Goal: Task Accomplishment & Management: Manage account settings

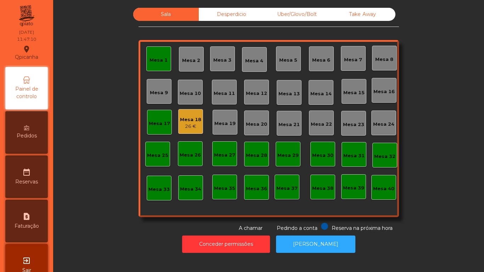
click at [194, 124] on div "26 €" at bounding box center [190, 126] width 21 height 7
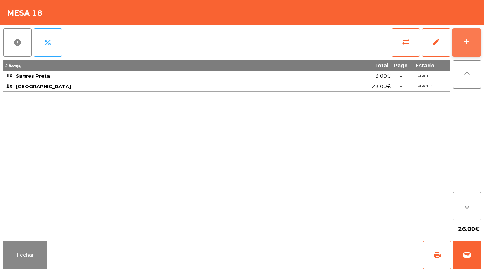
click at [480, 49] on button "add" at bounding box center [466, 42] width 28 height 28
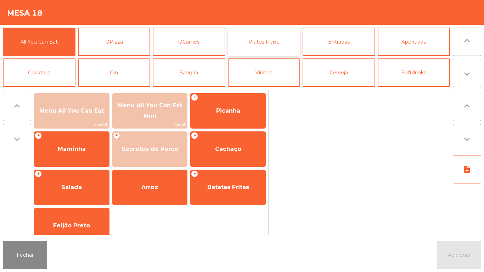
click at [265, 41] on button "Pratos Peixe" at bounding box center [264, 42] width 73 height 28
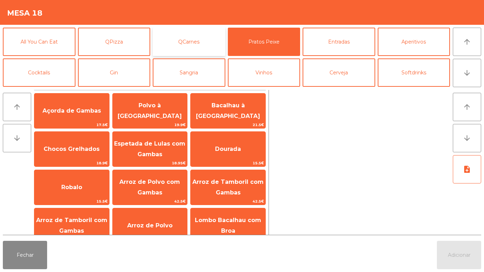
click at [193, 43] on button "QCarnes" at bounding box center [189, 42] width 73 height 28
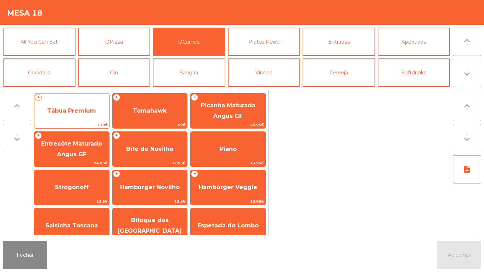
click at [86, 112] on span "Tábua Premium" at bounding box center [71, 110] width 49 height 7
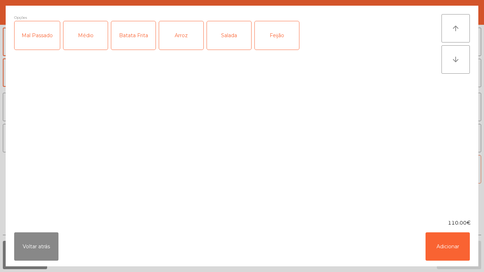
click at [42, 36] on div "Mal Passado" at bounding box center [37, 35] width 45 height 28
click at [133, 38] on div "Batata Frita" at bounding box center [133, 35] width 44 height 28
click at [186, 42] on div "Arroz" at bounding box center [181, 35] width 44 height 28
click at [234, 36] on div "Salada" at bounding box center [229, 35] width 44 height 28
click at [275, 40] on div "Feijão" at bounding box center [277, 35] width 44 height 28
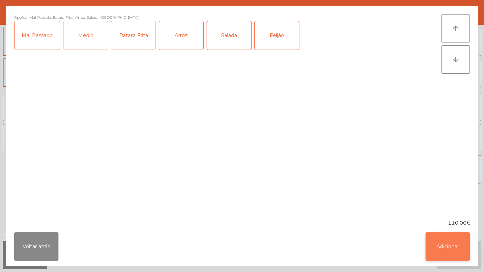
click at [450, 241] on button "Adicionar" at bounding box center [447, 246] width 44 height 28
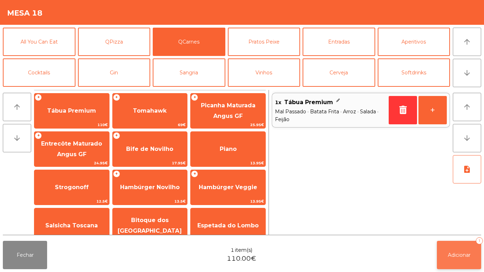
click at [466, 254] on span "Adicionar" at bounding box center [459, 255] width 23 height 6
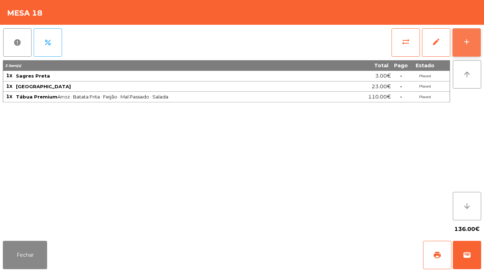
click at [466, 41] on div "add" at bounding box center [466, 42] width 8 height 8
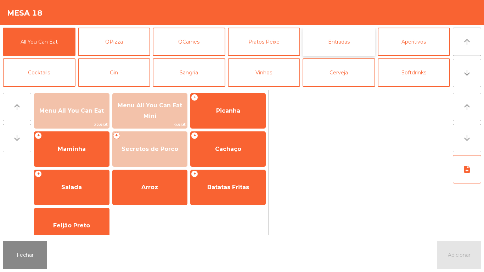
click at [340, 43] on button "Entradas" at bounding box center [338, 42] width 73 height 28
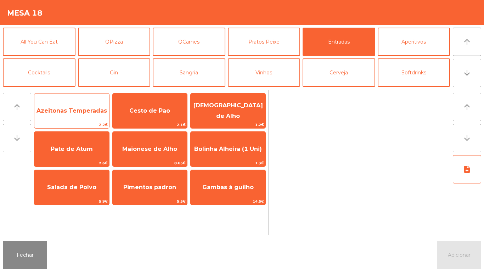
click at [76, 115] on span "Azeitonas Temperadas" at bounding box center [71, 110] width 75 height 19
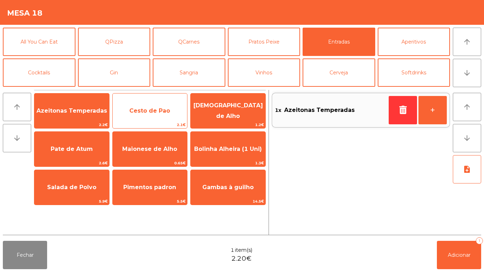
click at [147, 113] on span "Cesto de Pao" at bounding box center [149, 110] width 41 height 7
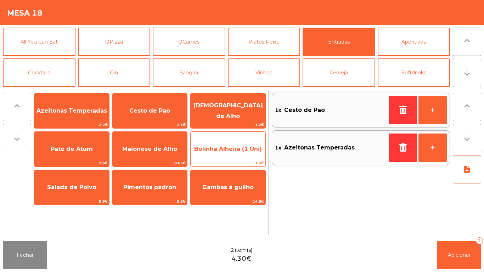
click at [230, 154] on span "Bolinha Alheira (1 Uni)" at bounding box center [227, 149] width 75 height 19
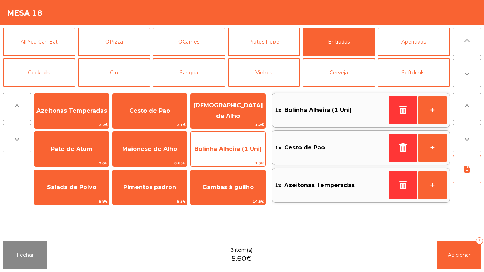
click at [230, 155] on span "Bolinha Alheira (1 Uni)" at bounding box center [227, 149] width 75 height 19
click at [229, 152] on span "Bolinha Alheira (1 Uni)" at bounding box center [228, 149] width 68 height 7
click at [226, 148] on span "Bolinha Alheira (1 Uni)" at bounding box center [228, 149] width 68 height 7
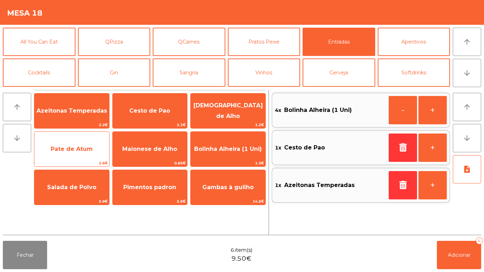
click at [77, 149] on span "Pate de Atum" at bounding box center [72, 149] width 42 height 7
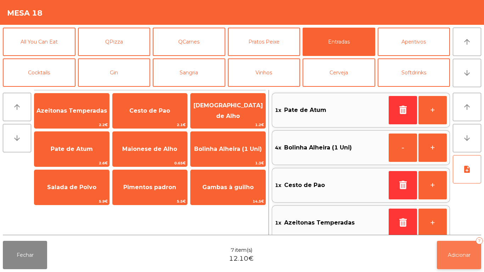
click at [464, 268] on button "Adicionar 7" at bounding box center [459, 255] width 44 height 28
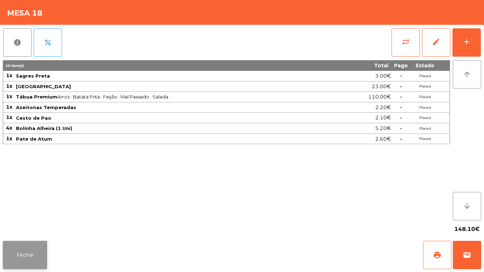
click at [32, 248] on button "Fechar" at bounding box center [25, 255] width 44 height 28
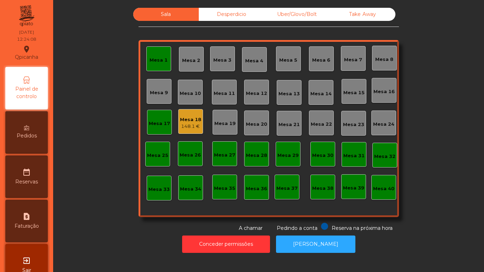
click at [184, 63] on div "Mesa 2" at bounding box center [191, 60] width 18 height 7
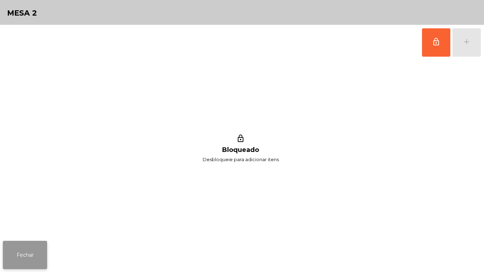
click at [30, 260] on button "Fechar" at bounding box center [25, 255] width 44 height 28
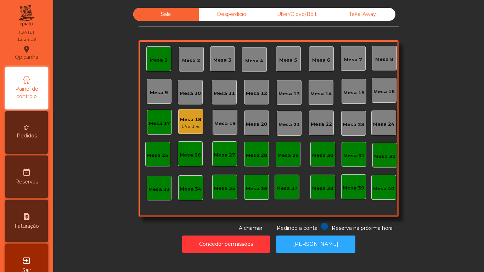
click at [214, 69] on div "Mesa 3" at bounding box center [222, 58] width 25 height 25
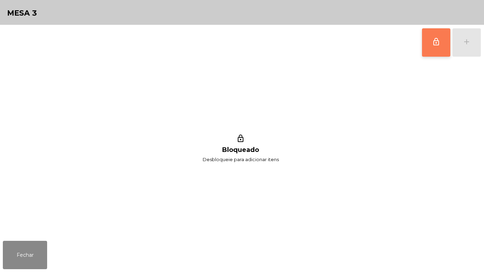
click at [437, 45] on span "lock_outline" at bounding box center [436, 42] width 8 height 8
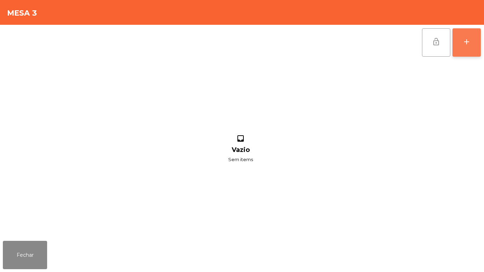
click at [465, 53] on button "add" at bounding box center [466, 42] width 28 height 28
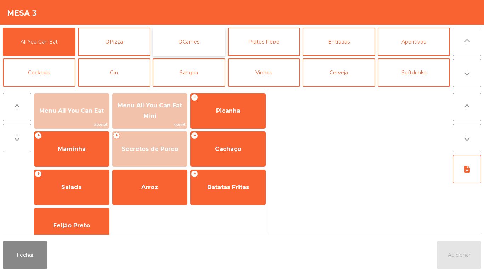
click at [200, 46] on button "QCarnes" at bounding box center [189, 42] width 73 height 28
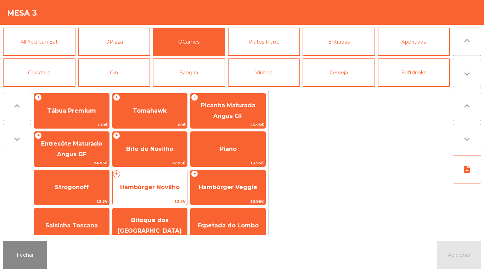
click at [157, 191] on span "Hambúrger Novilho" at bounding box center [150, 187] width 75 height 19
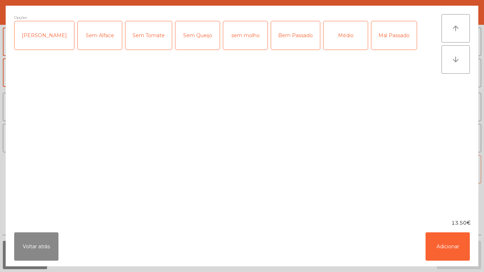
click at [330, 44] on div "Médio" at bounding box center [345, 35] width 44 height 28
click at [273, 44] on div "Bem Passado" at bounding box center [295, 35] width 49 height 28
click at [137, 39] on div "Sem Tomate" at bounding box center [148, 35] width 46 height 28
click at [40, 41] on div "[PERSON_NAME]" at bounding box center [44, 35] width 59 height 28
click at [85, 41] on div "Sem Alface" at bounding box center [100, 35] width 44 height 28
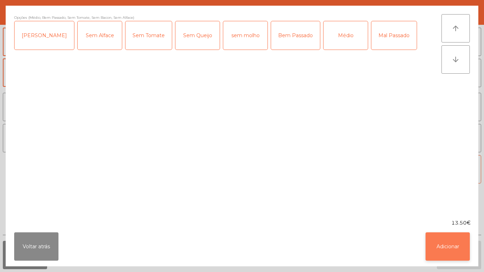
click at [446, 244] on button "Adicionar" at bounding box center [447, 246] width 44 height 28
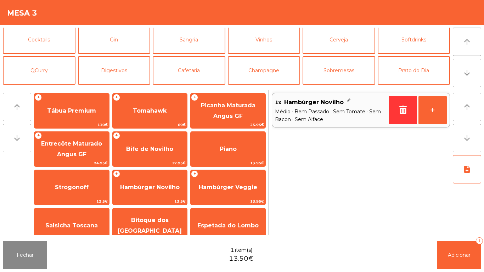
scroll to position [49, 0]
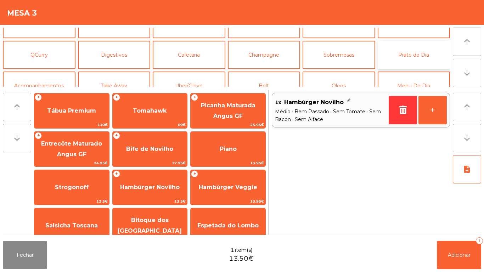
click at [417, 56] on button "Prato do Dia" at bounding box center [413, 55] width 73 height 28
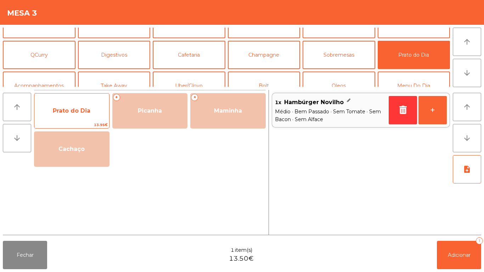
click at [78, 109] on span "Prato do Dia" at bounding box center [72, 110] width 38 height 7
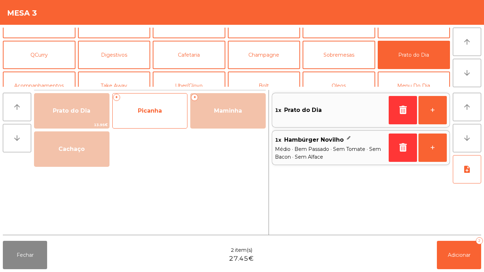
click at [158, 116] on span "Picanha" at bounding box center [150, 110] width 75 height 19
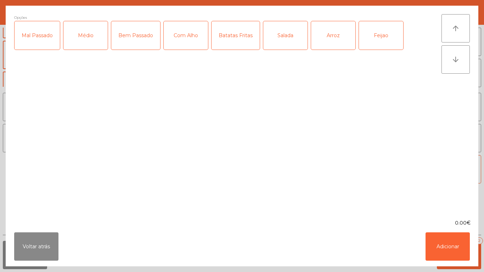
click at [90, 38] on div "Médio" at bounding box center [85, 35] width 44 height 28
click at [237, 30] on div "Batatas Fritas" at bounding box center [235, 35] width 48 height 28
click at [454, 248] on button "Adicionar" at bounding box center [447, 246] width 44 height 28
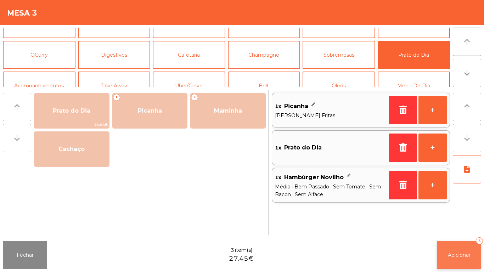
click at [463, 244] on button "Adicionar 3" at bounding box center [459, 255] width 44 height 28
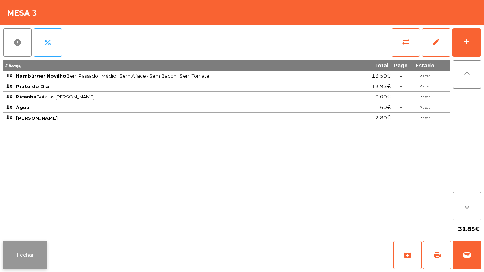
click at [32, 246] on button "Fechar" at bounding box center [25, 255] width 44 height 28
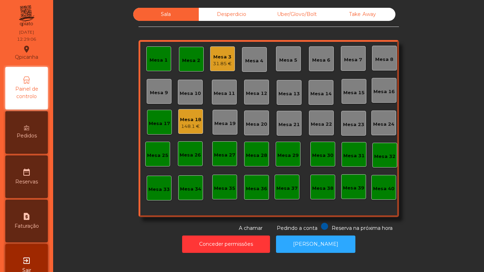
click at [190, 59] on div "Mesa 2" at bounding box center [191, 60] width 18 height 7
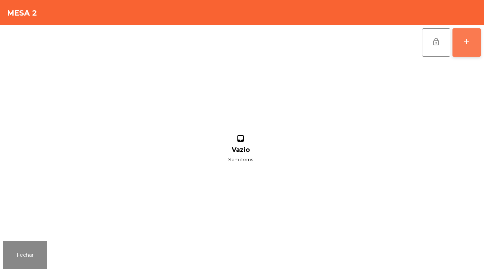
click at [470, 46] on div "add" at bounding box center [466, 42] width 8 height 8
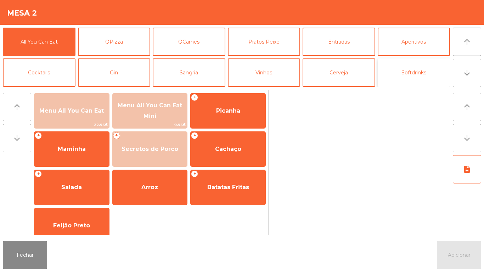
click at [403, 73] on button "Softdrinks" at bounding box center [413, 72] width 73 height 28
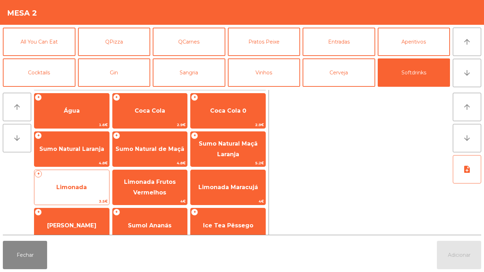
click at [85, 190] on span "Limonada" at bounding box center [71, 187] width 30 height 7
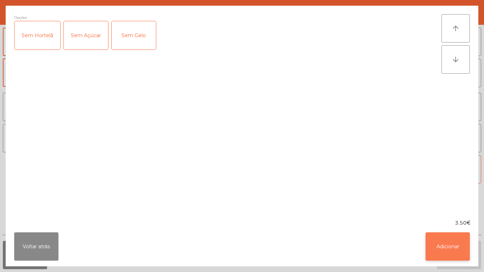
click at [460, 235] on button "Adicionar" at bounding box center [447, 246] width 44 height 28
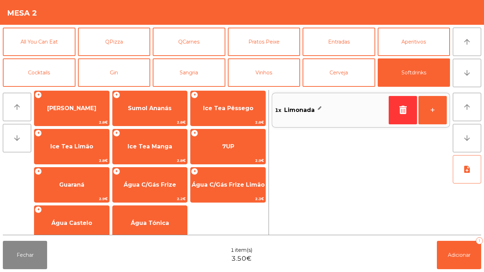
scroll to position [126, 0]
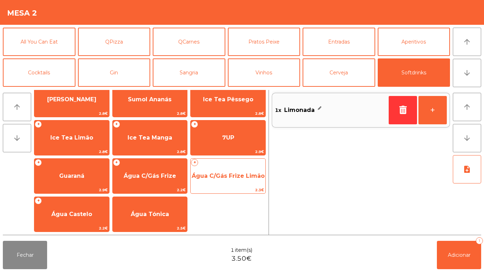
click at [218, 175] on span "Água C/Gás Frize Limão" at bounding box center [228, 175] width 73 height 7
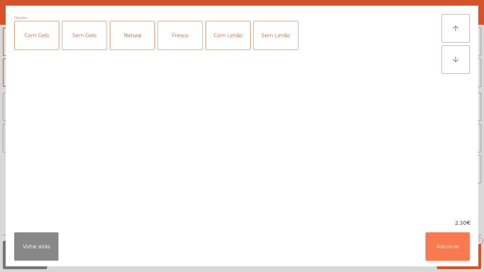
click at [459, 244] on button "Adicionar" at bounding box center [447, 246] width 44 height 28
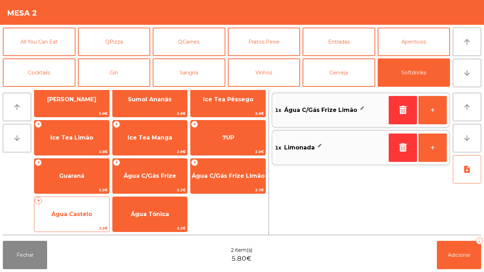
click at [85, 209] on span "Água Castelo" at bounding box center [71, 214] width 75 height 19
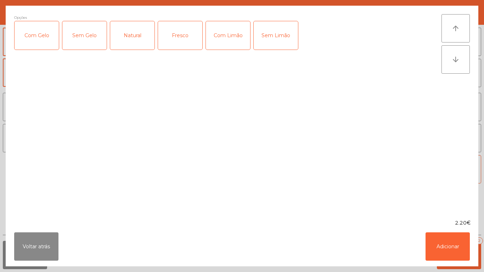
click at [127, 34] on div "Natural" at bounding box center [132, 35] width 44 height 28
click at [449, 242] on button "Adicionar" at bounding box center [447, 246] width 44 height 28
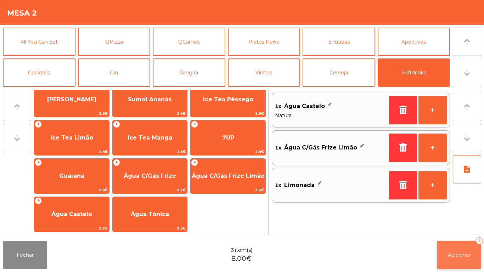
click at [459, 250] on button "Adicionar 3" at bounding box center [459, 255] width 44 height 28
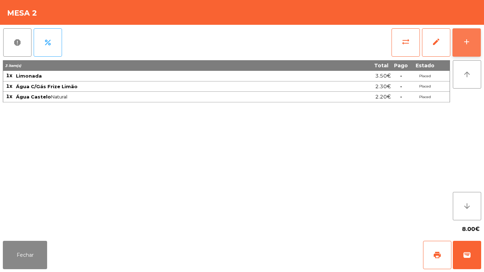
click at [462, 42] on div "add" at bounding box center [466, 42] width 8 height 8
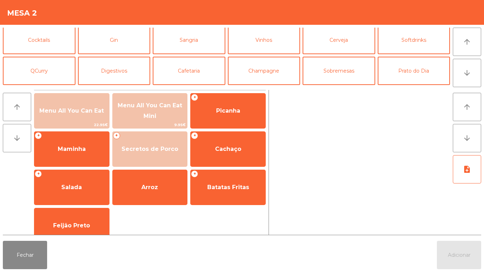
scroll to position [41, 0]
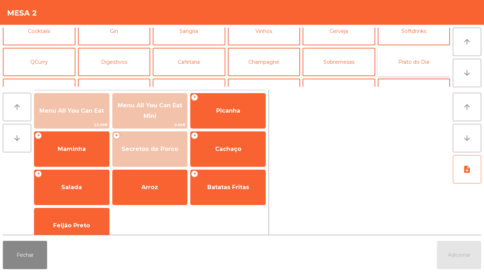
click at [416, 63] on button "Prato do Dia" at bounding box center [413, 62] width 73 height 28
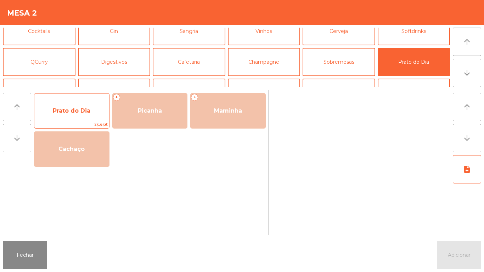
click at [79, 111] on span "Prato do Dia" at bounding box center [72, 110] width 38 height 7
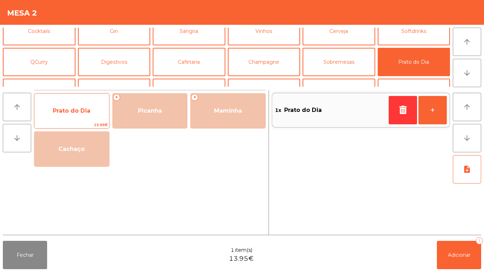
click at [78, 114] on span "Prato do Dia" at bounding box center [72, 110] width 38 height 7
click at [84, 109] on span "Prato do Dia" at bounding box center [72, 110] width 38 height 7
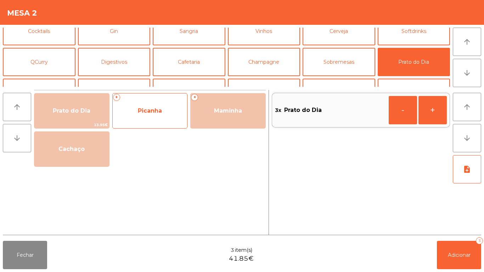
click at [158, 112] on span "Picanha" at bounding box center [150, 110] width 24 height 7
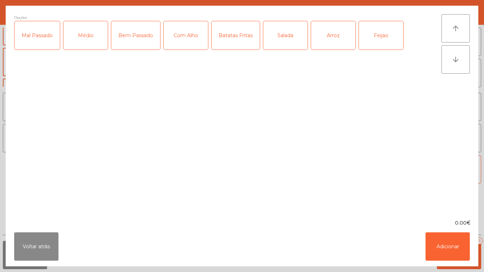
click at [138, 36] on div "Bem Passado" at bounding box center [135, 35] width 49 height 28
click at [282, 40] on div "Salada" at bounding box center [285, 35] width 44 height 28
click at [325, 38] on div "Arroz" at bounding box center [333, 35] width 44 height 28
click at [452, 243] on button "Adicionar" at bounding box center [447, 246] width 44 height 28
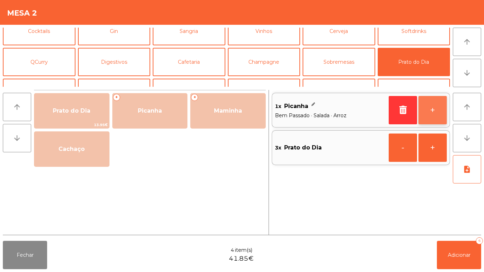
click at [432, 110] on button "+" at bounding box center [432, 110] width 28 height 28
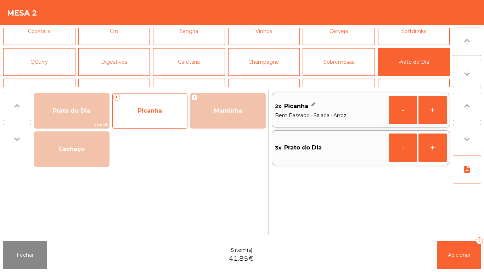
click at [154, 113] on span "Picanha" at bounding box center [150, 110] width 24 height 7
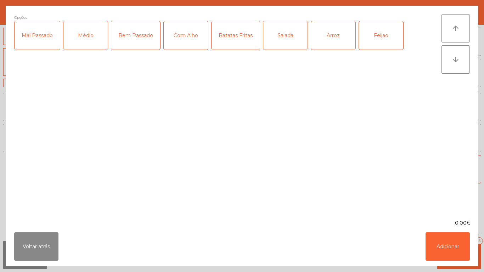
click at [84, 35] on div "Médio" at bounding box center [85, 35] width 44 height 28
click at [235, 38] on div "Batatas Fritas" at bounding box center [235, 35] width 48 height 28
click at [287, 41] on div "Salada" at bounding box center [285, 35] width 44 height 28
click at [438, 249] on button "Adicionar" at bounding box center [447, 246] width 44 height 28
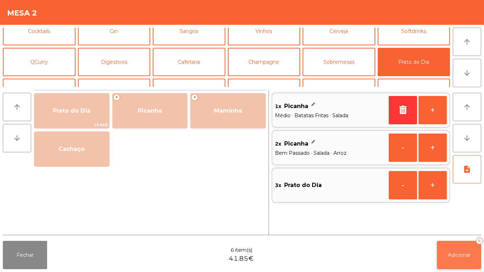
click at [453, 248] on button "Adicionar 6" at bounding box center [459, 255] width 44 height 28
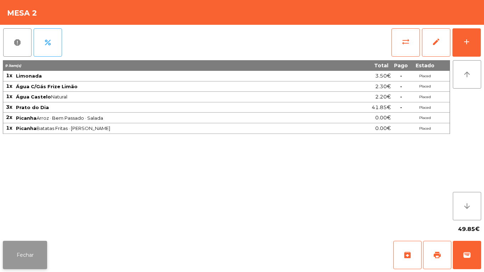
click at [46, 251] on button "Fechar" at bounding box center [25, 255] width 44 height 28
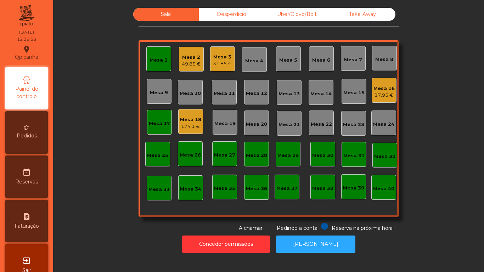
click at [191, 115] on div "Mesa 18 174.1 €" at bounding box center [190, 121] width 21 height 17
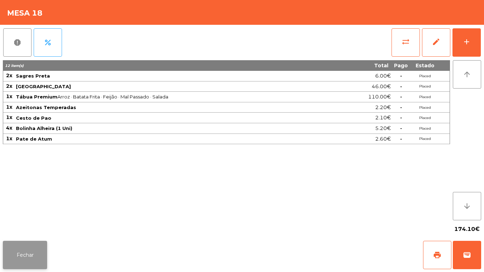
click at [32, 250] on button "Fechar" at bounding box center [25, 255] width 44 height 28
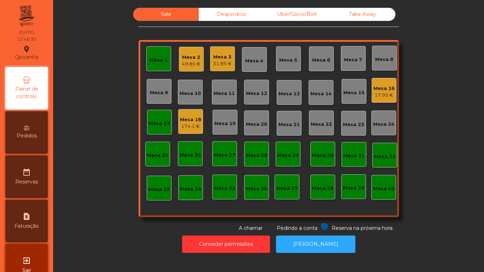
click at [152, 124] on div "Mesa 17" at bounding box center [159, 123] width 21 height 7
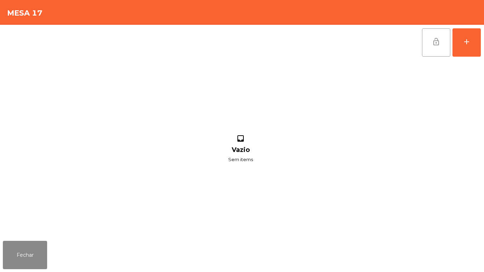
click at [430, 36] on button "lock_open" at bounding box center [436, 42] width 28 height 28
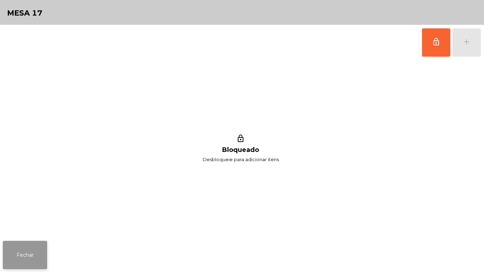
click at [34, 245] on button "Fechar" at bounding box center [25, 255] width 44 height 28
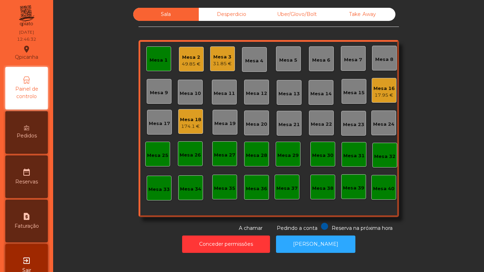
click at [162, 49] on div "Mesa 1" at bounding box center [158, 58] width 25 height 25
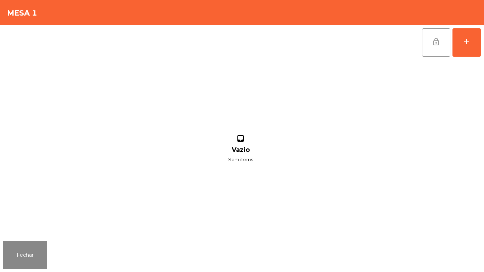
click at [433, 34] on button "lock_open" at bounding box center [436, 42] width 28 height 28
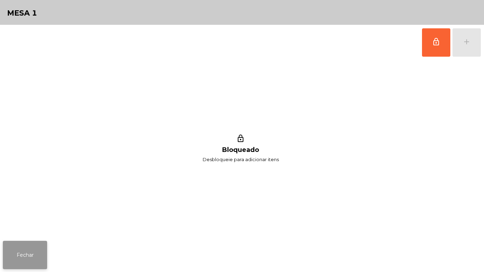
click at [41, 242] on button "Fechar" at bounding box center [25, 255] width 44 height 28
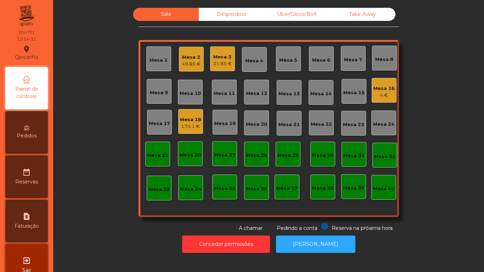
click at [161, 63] on div "Mesa 1" at bounding box center [158, 60] width 18 height 7
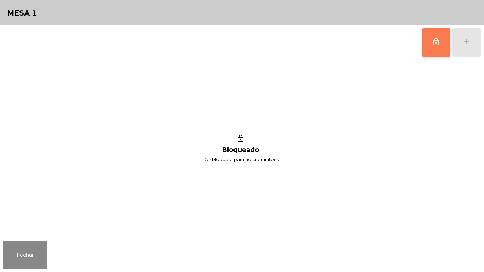
click at [426, 46] on button "lock_outline" at bounding box center [436, 42] width 28 height 28
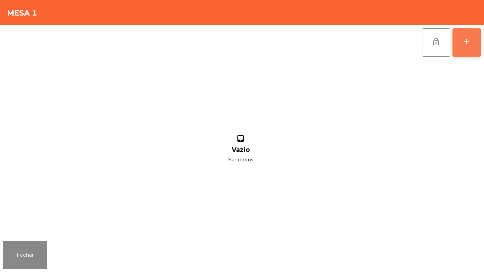
click at [461, 48] on button "add" at bounding box center [466, 42] width 28 height 28
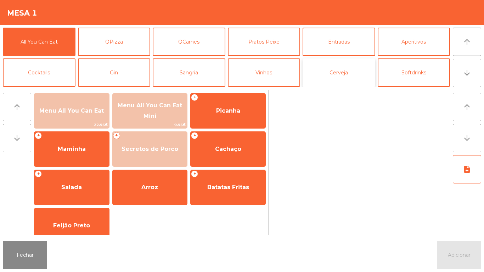
click at [344, 72] on button "Cerveja" at bounding box center [338, 72] width 73 height 28
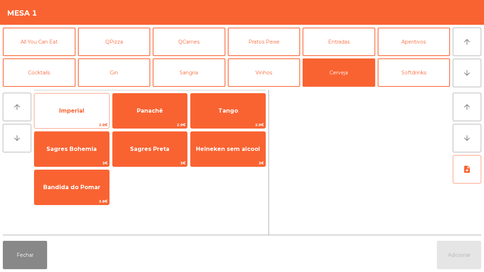
click at [90, 108] on span "Imperial" at bounding box center [71, 110] width 75 height 19
click at [90, 110] on span "Imperial" at bounding box center [71, 110] width 75 height 19
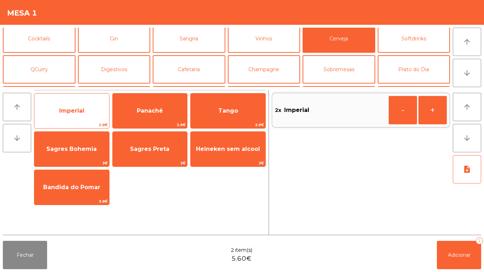
scroll to position [41, 0]
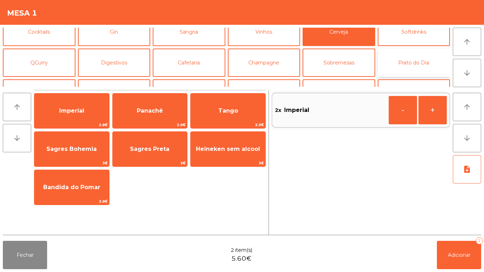
click at [403, 63] on button "Prato do Dia" at bounding box center [413, 63] width 73 height 28
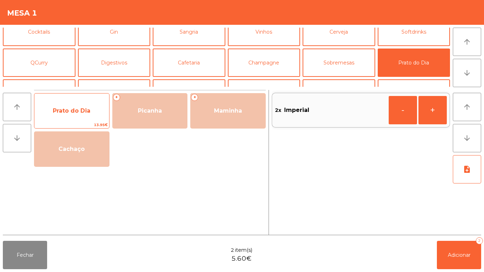
click at [76, 108] on span "Prato do Dia" at bounding box center [72, 110] width 38 height 7
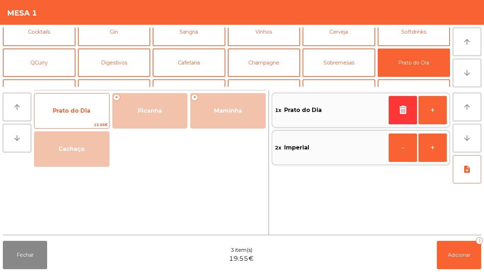
click at [84, 109] on span "Prato do Dia" at bounding box center [72, 110] width 38 height 7
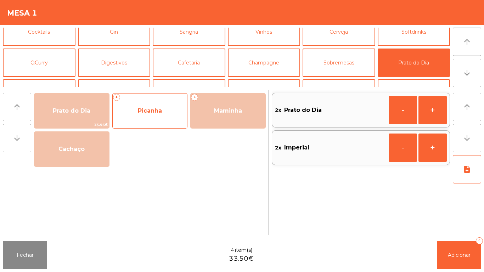
click at [155, 112] on span "Picanha" at bounding box center [150, 110] width 24 height 7
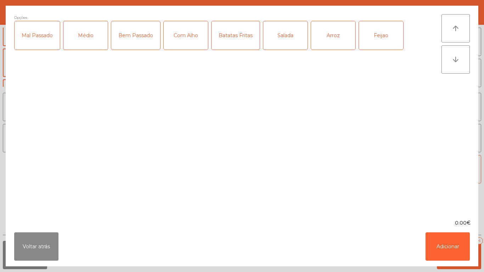
click at [93, 44] on div "Médio" at bounding box center [85, 35] width 44 height 28
click at [133, 43] on div "Bem Passado" at bounding box center [135, 35] width 49 height 28
click at [244, 41] on div "Batatas Fritas" at bounding box center [235, 35] width 48 height 28
click at [331, 44] on div "Arroz" at bounding box center [333, 35] width 44 height 28
click at [376, 42] on div "Feijao" at bounding box center [381, 35] width 44 height 28
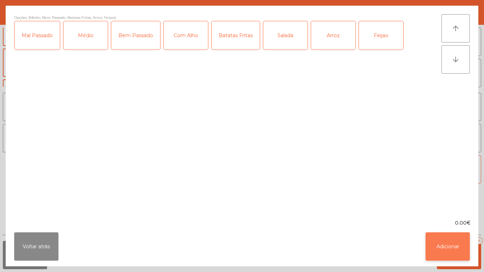
click at [457, 243] on button "Adicionar" at bounding box center [447, 246] width 44 height 28
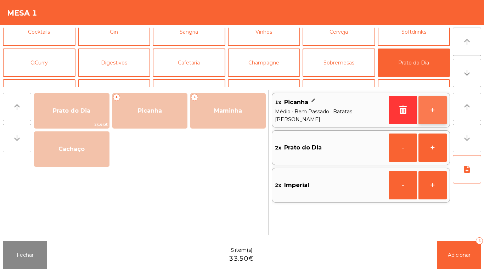
click at [430, 112] on button "+" at bounding box center [432, 110] width 28 height 28
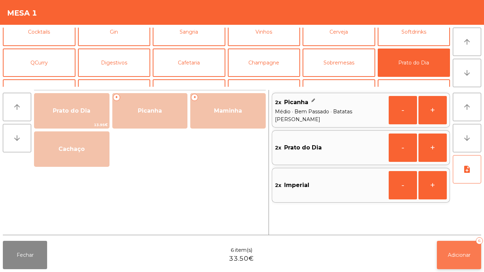
click at [460, 253] on span "Adicionar" at bounding box center [459, 255] width 23 height 6
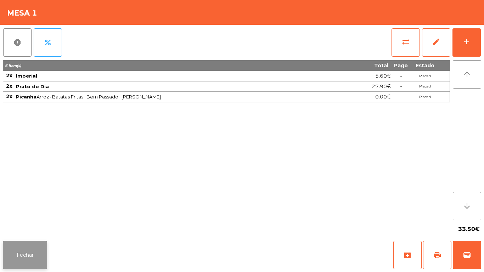
click at [24, 243] on button "Fechar" at bounding box center [25, 255] width 44 height 28
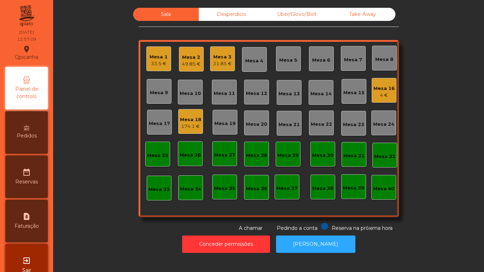
click at [220, 61] on div "31.85 €" at bounding box center [222, 63] width 19 height 7
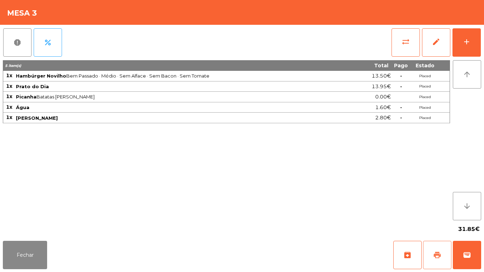
click at [437, 254] on span "print" at bounding box center [437, 255] width 8 height 8
click at [3, 248] on button "Fechar" at bounding box center [25, 255] width 44 height 28
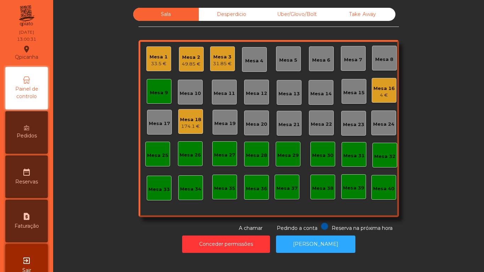
click at [161, 96] on div "Mesa 9" at bounding box center [159, 91] width 25 height 25
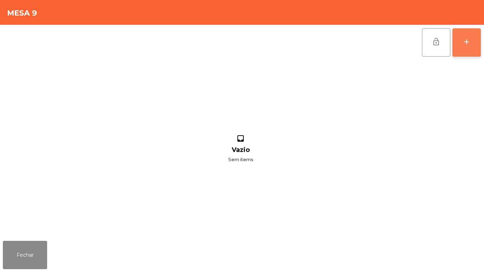
click at [459, 38] on button "add" at bounding box center [466, 42] width 28 height 28
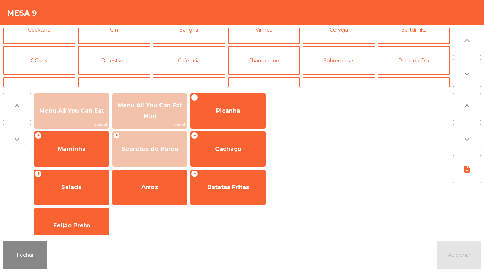
scroll to position [48, 0]
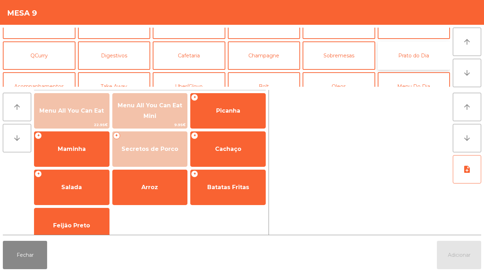
click at [417, 54] on button "Prato do Dia" at bounding box center [413, 55] width 73 height 28
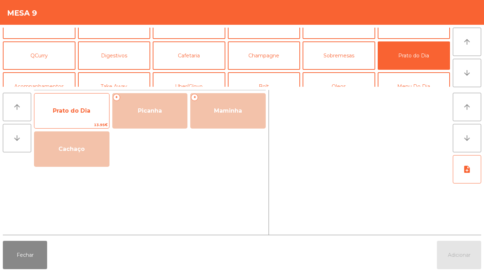
click at [82, 111] on span "Prato do Dia" at bounding box center [72, 110] width 38 height 7
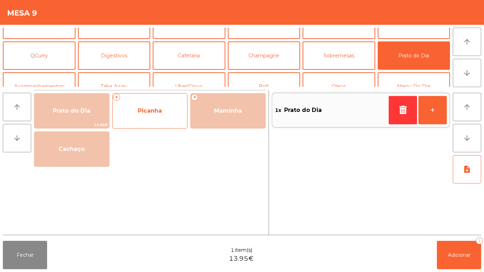
click at [157, 114] on span "Picanha" at bounding box center [150, 110] width 24 height 7
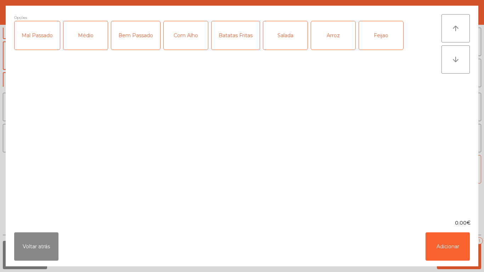
click at [44, 45] on div "Mal Passado" at bounding box center [37, 35] width 45 height 28
click at [188, 38] on div "Com Alho" at bounding box center [186, 35] width 44 height 28
click at [237, 37] on div "Batatas Fritas" at bounding box center [235, 35] width 48 height 28
click at [336, 36] on div "Arroz" at bounding box center [333, 35] width 44 height 28
click at [446, 241] on button "Adicionar" at bounding box center [447, 246] width 44 height 28
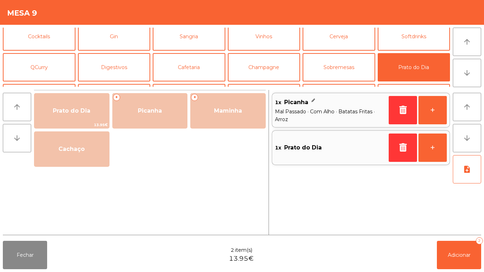
scroll to position [17, 0]
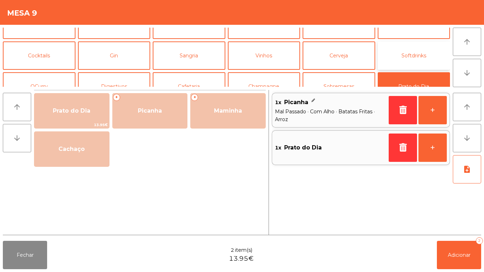
click at [411, 58] on button "Softdrinks" at bounding box center [413, 55] width 73 height 28
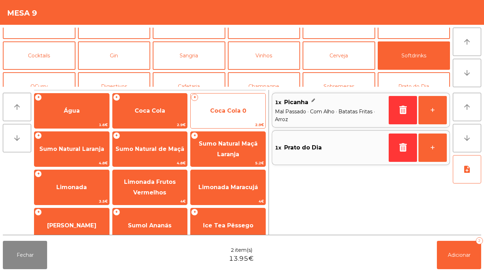
click at [225, 108] on span "Coca Cola 0" at bounding box center [228, 110] width 36 height 7
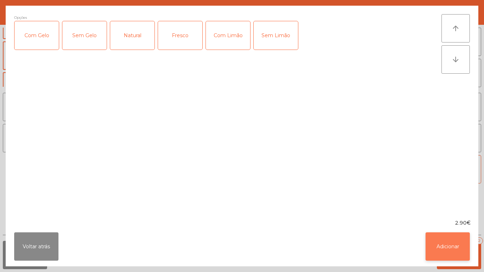
click at [445, 237] on button "Adicionar" at bounding box center [447, 246] width 44 height 28
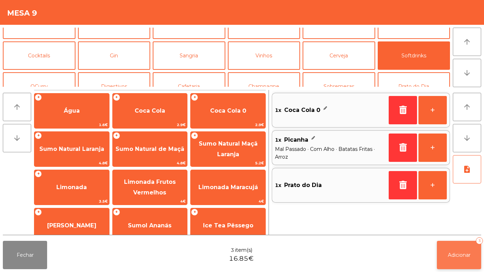
click at [462, 252] on span "Adicionar" at bounding box center [459, 255] width 23 height 6
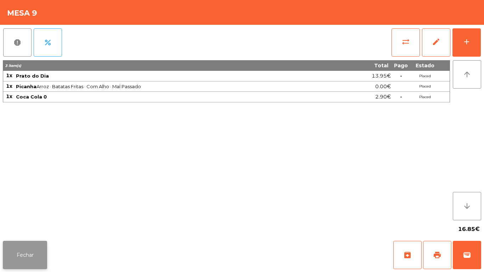
click at [33, 255] on button "Fechar" at bounding box center [25, 255] width 44 height 28
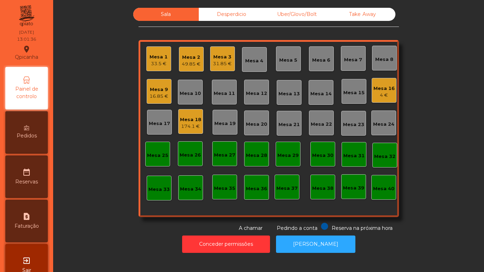
click at [218, 63] on div "31.85 €" at bounding box center [222, 63] width 19 height 7
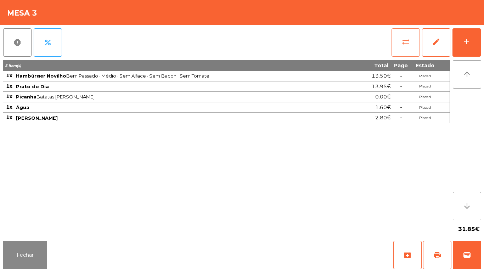
click at [404, 45] on span "sync_alt" at bounding box center [405, 42] width 8 height 8
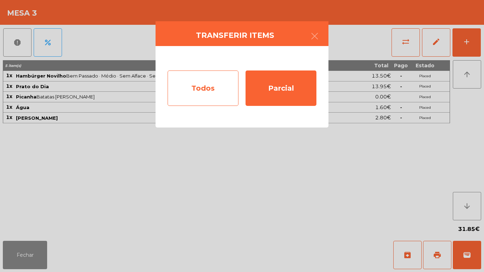
click at [209, 93] on div "Todos" at bounding box center [202, 87] width 71 height 35
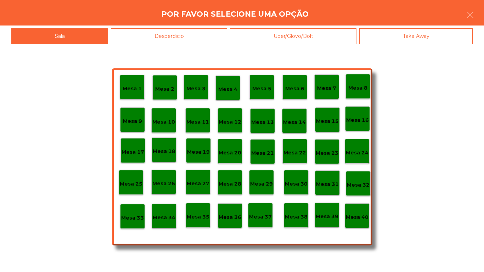
click at [360, 217] on p "Mesa 40" at bounding box center [357, 217] width 23 height 8
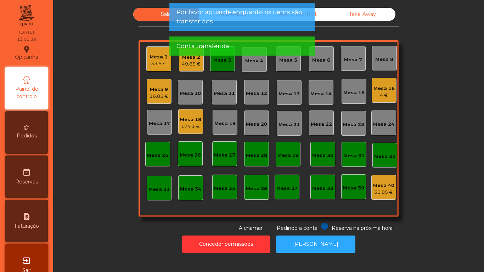
click at [217, 64] on div "Mesa 3" at bounding box center [222, 58] width 25 height 25
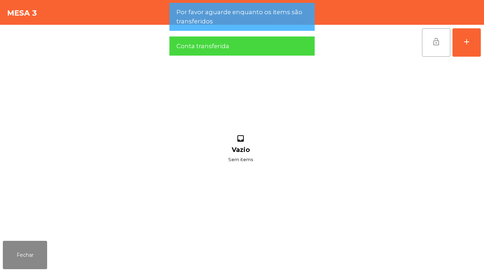
click at [428, 46] on button "lock_open" at bounding box center [436, 42] width 28 height 28
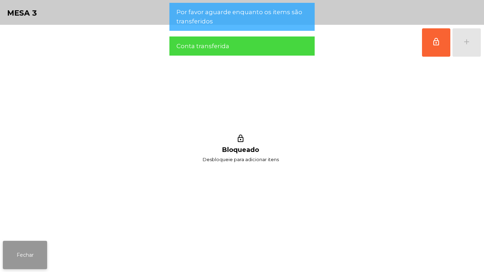
click at [41, 250] on button "Fechar" at bounding box center [25, 255] width 44 height 28
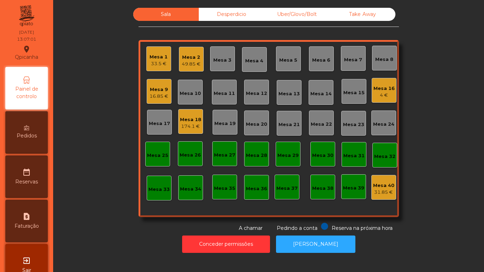
click at [221, 91] on div "Mesa 11" at bounding box center [224, 93] width 21 height 7
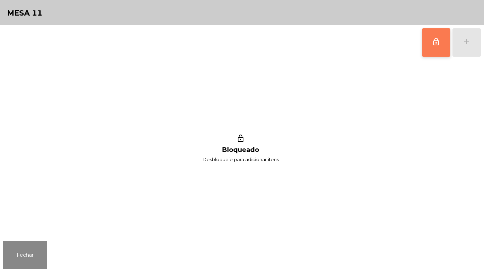
click at [433, 47] on button "lock_outline" at bounding box center [436, 42] width 28 height 28
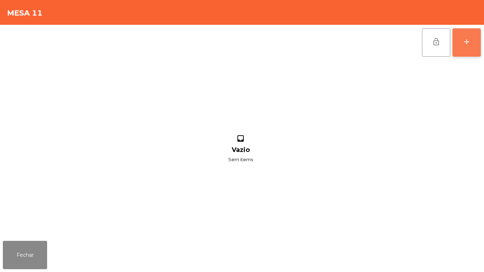
click at [466, 44] on div "add" at bounding box center [466, 42] width 8 height 8
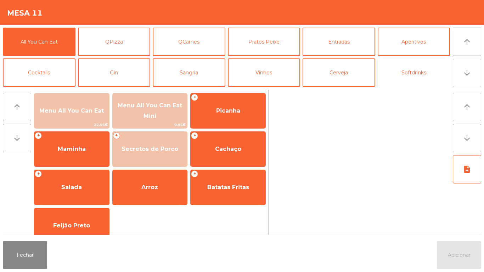
click at [398, 73] on button "Softdrinks" at bounding box center [413, 72] width 73 height 28
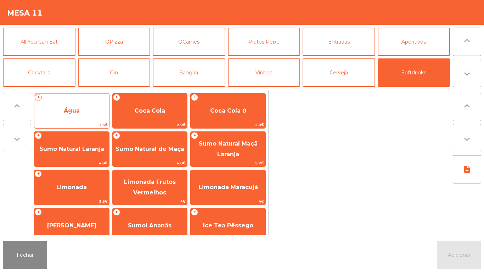
click at [75, 108] on span "Água" at bounding box center [72, 110] width 16 height 7
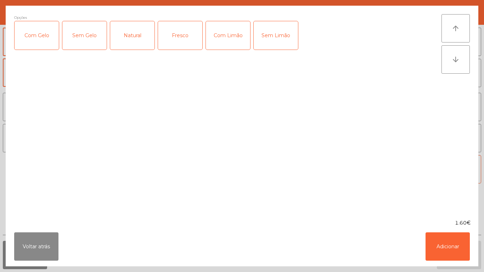
click at [76, 109] on div "Opções Com Gelo Sem Gelo Natural Fresco Com Limão Sem Limão" at bounding box center [227, 112] width 427 height 197
click at [72, 107] on div "Opções Com Gelo Sem Gelo Natural Fresco Com Limão Sem Limão" at bounding box center [227, 112] width 427 height 197
click at [439, 237] on button "Adicionar" at bounding box center [447, 246] width 44 height 28
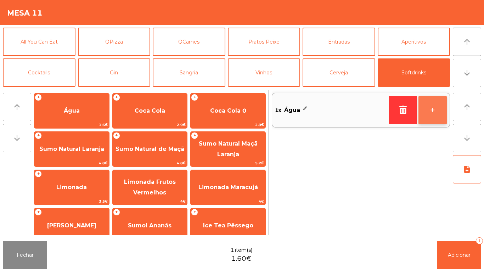
click at [429, 105] on button "+" at bounding box center [432, 110] width 28 height 28
click at [428, 109] on button "+" at bounding box center [432, 110] width 28 height 28
click at [428, 105] on button "+" at bounding box center [432, 110] width 28 height 28
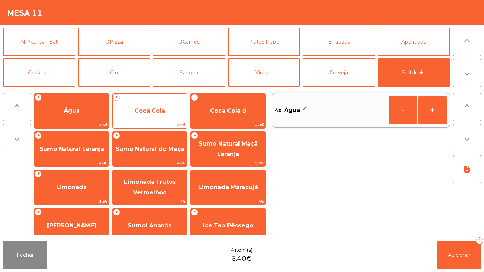
click at [162, 110] on span "Coca Cola" at bounding box center [150, 110] width 30 height 7
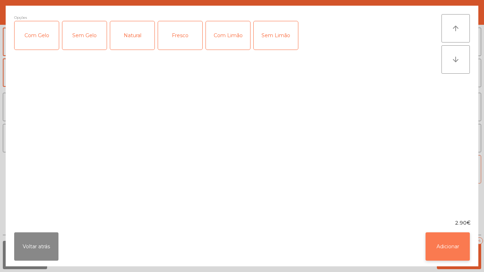
click at [438, 246] on button "Adicionar" at bounding box center [447, 246] width 44 height 28
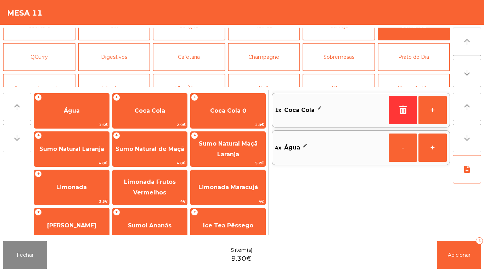
scroll to position [47, 0]
click at [401, 59] on button "Prato do Dia" at bounding box center [413, 56] width 73 height 28
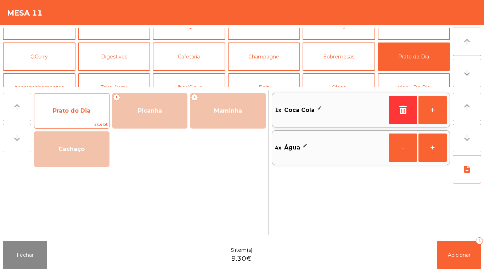
click at [69, 114] on span "Prato do Dia" at bounding box center [71, 110] width 75 height 19
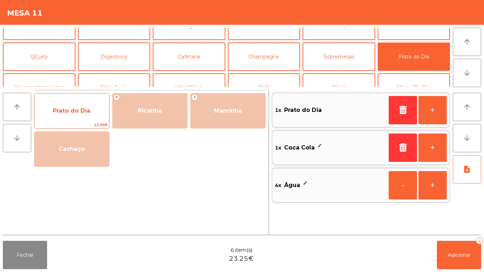
click at [73, 112] on span "Prato do Dia" at bounding box center [72, 110] width 38 height 7
click at [78, 110] on span "Prato do Dia" at bounding box center [72, 110] width 38 height 7
click at [78, 113] on span "Prato do Dia" at bounding box center [72, 110] width 38 height 7
click at [73, 119] on span "Prato do Dia" at bounding box center [71, 110] width 75 height 19
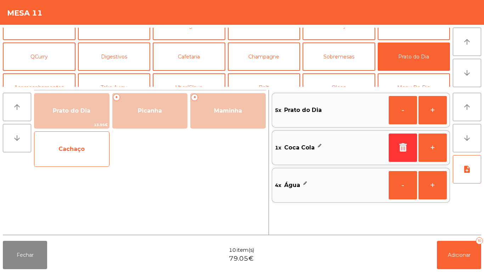
click at [77, 155] on span "Cachaço" at bounding box center [71, 149] width 75 height 19
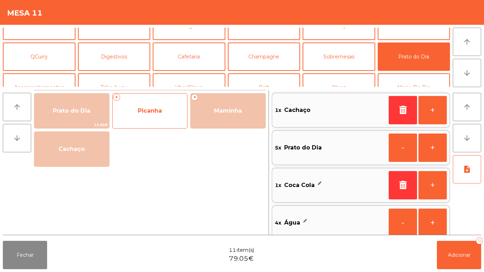
click at [153, 114] on span "Picanha" at bounding box center [150, 110] width 24 height 7
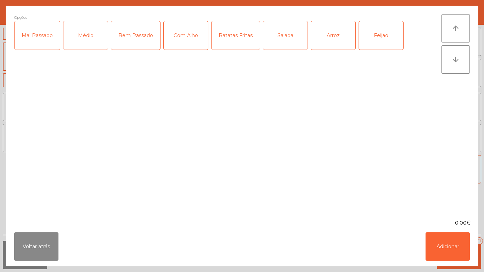
click at [87, 37] on div "Médio" at bounding box center [85, 35] width 44 height 28
click at [232, 41] on div "Batatas Fritas" at bounding box center [235, 35] width 48 height 28
click at [327, 43] on div "Arroz" at bounding box center [333, 35] width 44 height 28
click at [280, 39] on div "Salada" at bounding box center [285, 35] width 44 height 28
click at [440, 248] on button "Adicionar" at bounding box center [447, 246] width 44 height 28
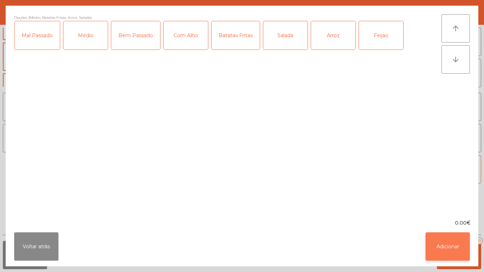
scroll to position [3, 0]
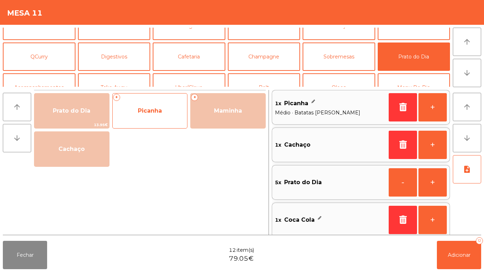
click at [149, 117] on span "Picanha" at bounding box center [150, 110] width 75 height 19
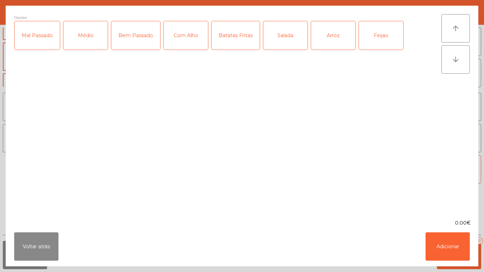
click at [92, 44] on div "Médio" at bounding box center [85, 35] width 44 height 28
click at [236, 46] on div "Batatas Fritas" at bounding box center [235, 35] width 48 height 28
click at [332, 38] on div "Arroz" at bounding box center [333, 35] width 44 height 28
click at [443, 246] on button "Adicionar" at bounding box center [447, 246] width 44 height 28
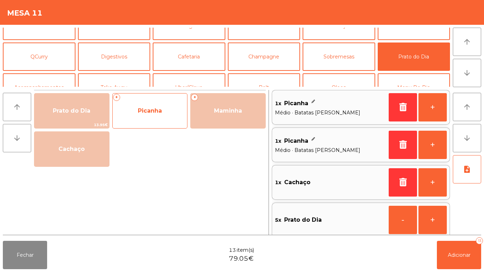
click at [157, 111] on span "Picanha" at bounding box center [150, 110] width 24 height 7
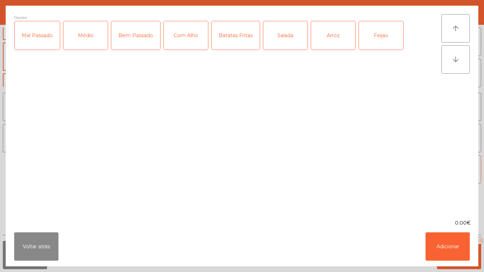
click at [90, 47] on div "Médio" at bounding box center [85, 35] width 44 height 28
click at [180, 39] on div "Com Alho" at bounding box center [186, 35] width 44 height 28
click at [136, 46] on div "Bem Passado" at bounding box center [135, 35] width 49 height 28
click at [138, 46] on div "Bem Passado" at bounding box center [135, 35] width 49 height 28
click at [231, 42] on div "Batatas Fritas" at bounding box center [235, 35] width 48 height 28
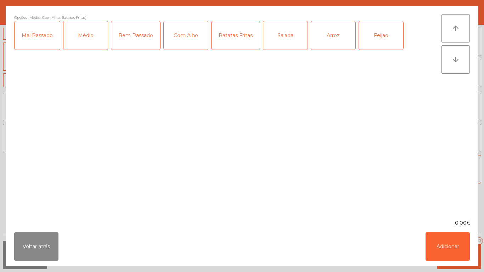
click at [333, 39] on div "Arroz" at bounding box center [333, 35] width 44 height 28
click at [375, 41] on div "Feijao" at bounding box center [381, 35] width 44 height 28
click at [440, 251] on button "Adicionar" at bounding box center [447, 246] width 44 height 28
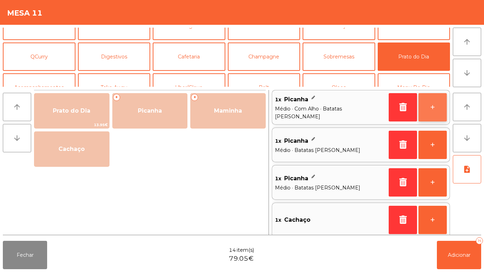
click at [423, 108] on button "+" at bounding box center [432, 107] width 28 height 28
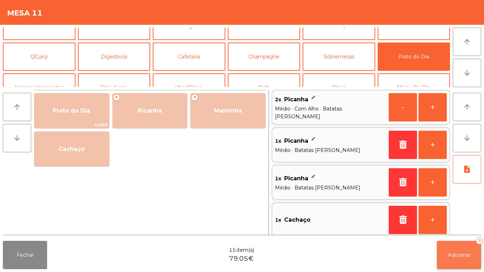
click at [461, 253] on span "Adicionar" at bounding box center [459, 255] width 23 height 6
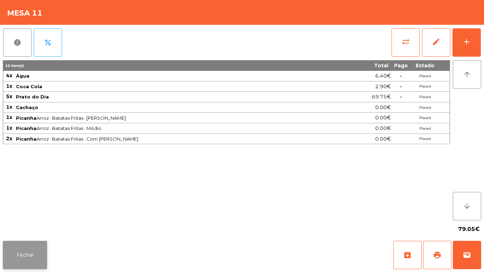
click at [23, 255] on button "Fechar" at bounding box center [25, 255] width 44 height 28
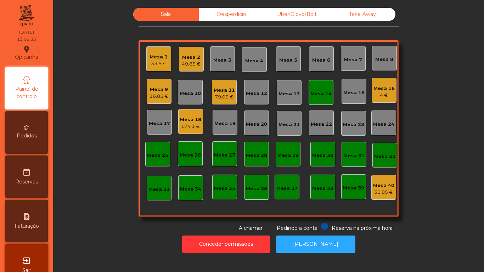
click at [226, 62] on div "Mesa 3" at bounding box center [222, 60] width 18 height 7
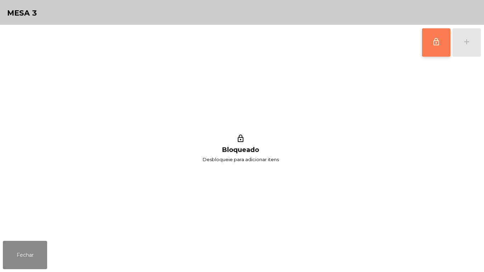
click at [432, 52] on button "lock_outline" at bounding box center [436, 42] width 28 height 28
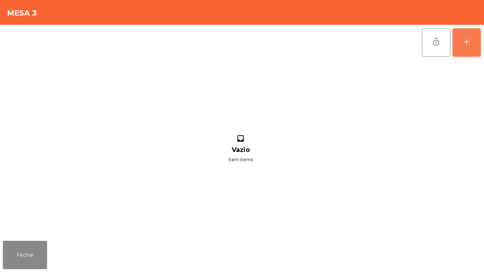
click at [466, 45] on div "add" at bounding box center [466, 42] width 8 height 8
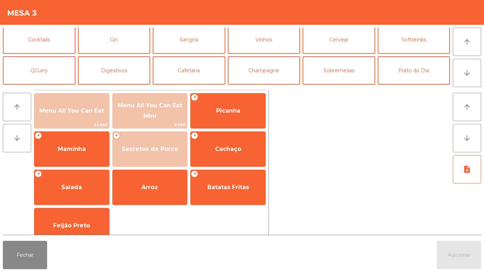
scroll to position [40, 0]
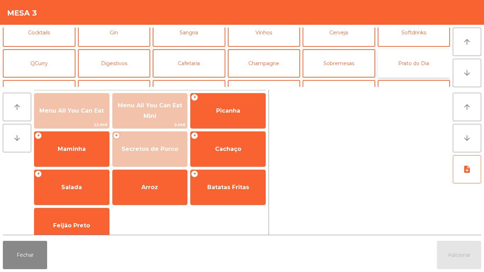
click at [416, 58] on button "Prato do Dia" at bounding box center [413, 63] width 73 height 28
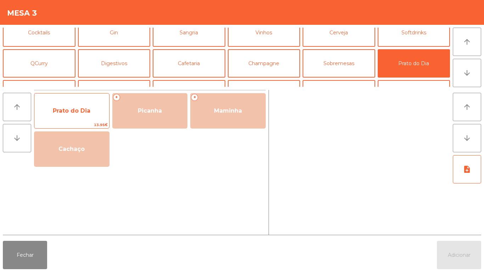
click at [76, 119] on span "Prato do Dia" at bounding box center [71, 110] width 75 height 19
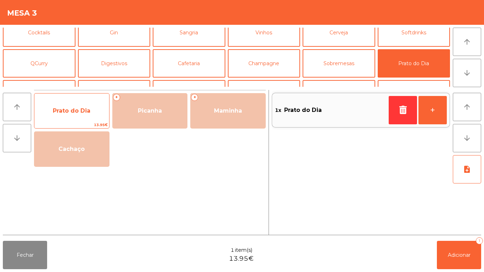
click at [79, 112] on span "Prato do Dia" at bounding box center [72, 110] width 38 height 7
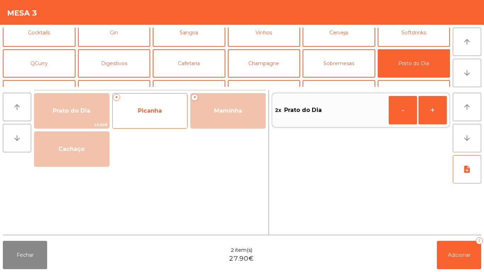
click at [153, 107] on span "Picanha" at bounding box center [150, 110] width 24 height 7
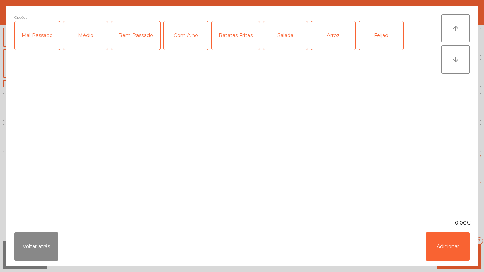
click at [83, 42] on div "Médio" at bounding box center [85, 35] width 44 height 28
click at [190, 44] on div "Com Alho" at bounding box center [186, 35] width 44 height 28
click at [235, 40] on div "Batatas Fritas" at bounding box center [235, 35] width 48 height 28
click at [331, 40] on div "Arroz" at bounding box center [333, 35] width 44 height 28
click at [379, 36] on div "Feijao" at bounding box center [381, 35] width 44 height 28
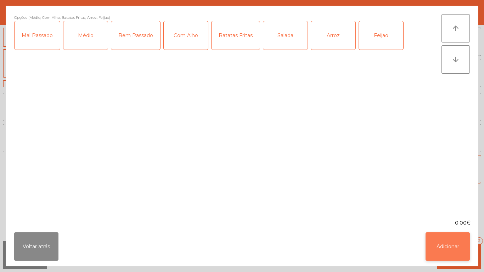
click at [462, 248] on button "Adicionar" at bounding box center [447, 246] width 44 height 28
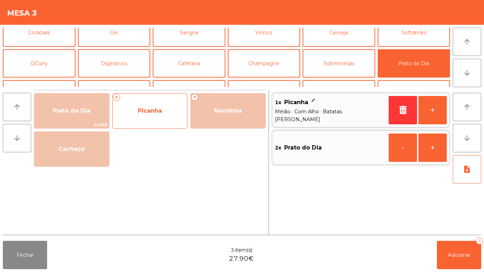
click at [152, 111] on span "Picanha" at bounding box center [150, 110] width 24 height 7
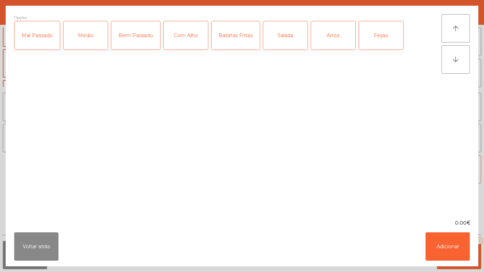
click at [86, 38] on div "Médio" at bounding box center [85, 35] width 44 height 28
click at [187, 41] on div "Com Alho" at bounding box center [186, 35] width 44 height 28
click at [231, 46] on div "Batatas Fritas" at bounding box center [235, 35] width 48 height 28
click at [284, 38] on div "Salada" at bounding box center [285, 35] width 44 height 28
click at [334, 33] on div "Arroz" at bounding box center [333, 35] width 44 height 28
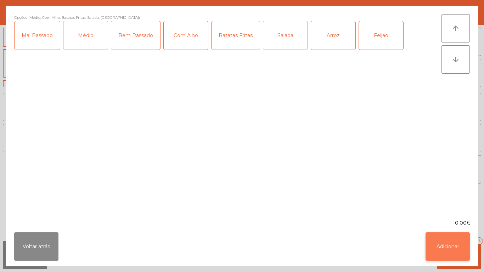
click at [451, 241] on button "Adicionar" at bounding box center [447, 246] width 44 height 28
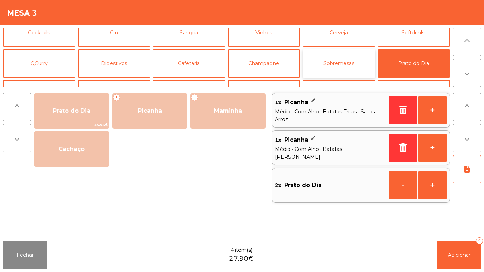
click at [346, 61] on button "Sobremesas" at bounding box center [338, 63] width 73 height 28
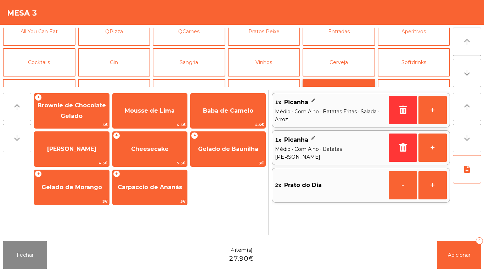
scroll to position [0, 0]
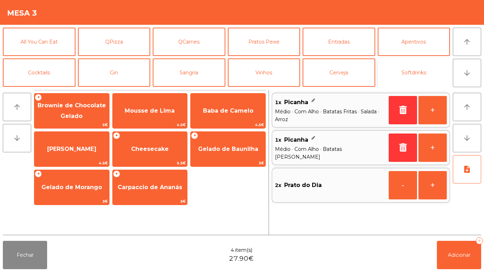
click at [415, 78] on button "Softdrinks" at bounding box center [413, 72] width 73 height 28
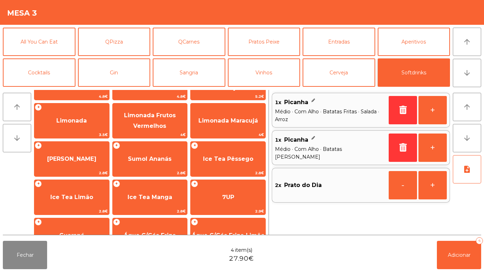
scroll to position [126, 0]
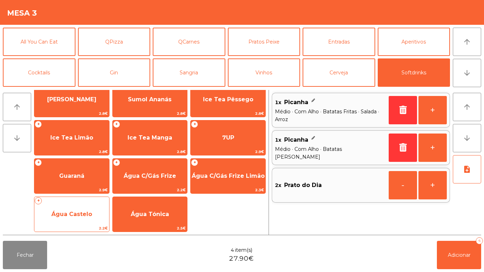
click at [84, 208] on span "Água Castelo" at bounding box center [71, 214] width 75 height 19
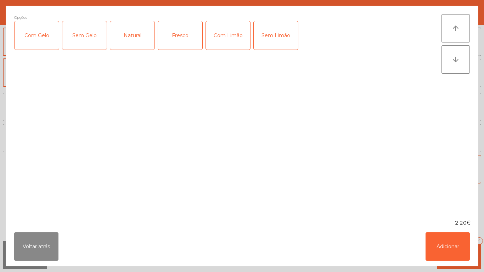
click at [45, 37] on div "Com Gelo" at bounding box center [37, 35] width 44 height 28
click at [226, 35] on div "Com Limão" at bounding box center [228, 35] width 44 height 28
click at [448, 233] on button "Adicionar" at bounding box center [447, 246] width 44 height 28
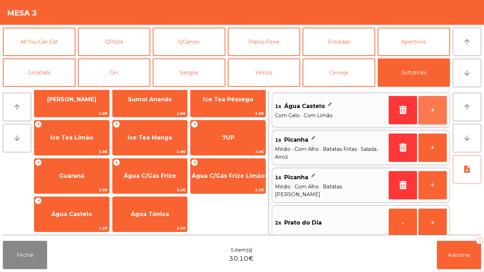
click at [429, 118] on button "+" at bounding box center [432, 110] width 28 height 28
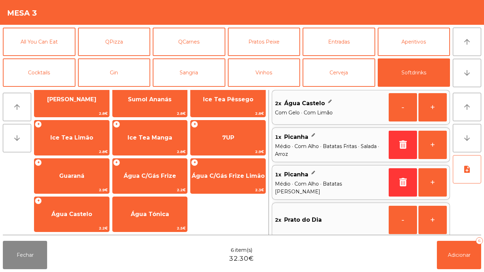
click at [479, 272] on div "Fechar 6 item(s) 32.30€ Adicionar 6" at bounding box center [242, 255] width 484 height 34
click at [459, 244] on button "Adicionar 6" at bounding box center [459, 255] width 44 height 28
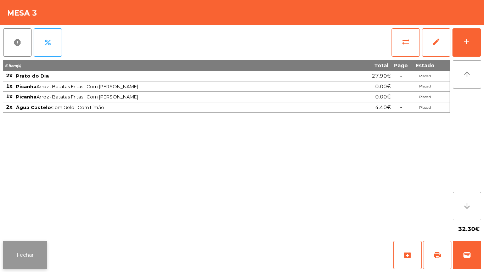
click at [36, 253] on button "Fechar" at bounding box center [25, 255] width 44 height 28
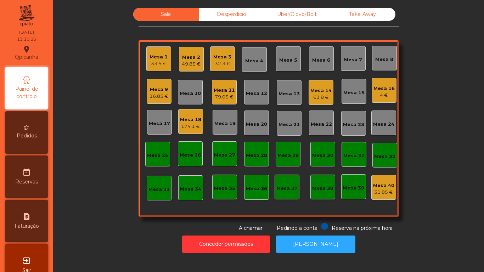
click at [249, 55] on div "Mesa 4" at bounding box center [254, 60] width 18 height 10
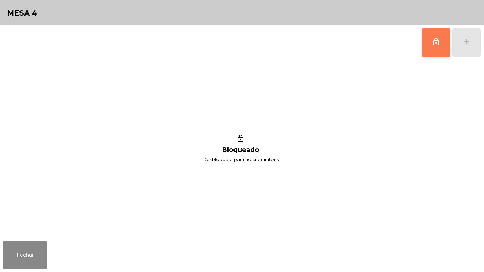
click at [432, 42] on span "lock_outline" at bounding box center [436, 42] width 8 height 8
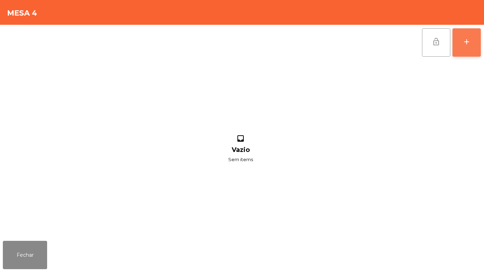
click at [465, 51] on button "add" at bounding box center [466, 42] width 28 height 28
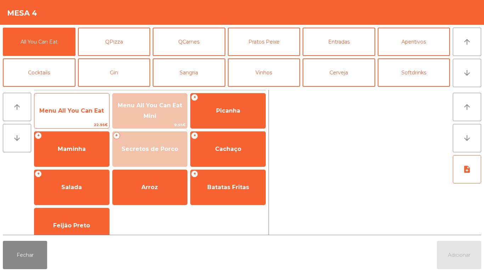
click at [80, 101] on span "Menu All You Can Eat" at bounding box center [71, 110] width 75 height 19
click at [80, 106] on span "Menu All You Can Eat" at bounding box center [71, 110] width 75 height 19
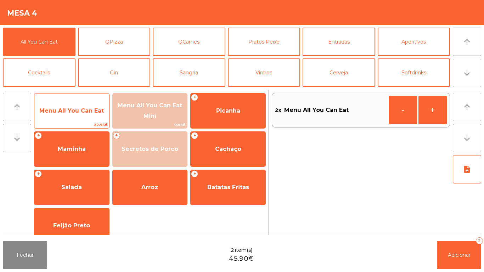
click at [78, 106] on span "Menu All You Can Eat" at bounding box center [71, 110] width 75 height 19
click at [80, 103] on span "Menu All You Can Eat" at bounding box center [71, 110] width 75 height 19
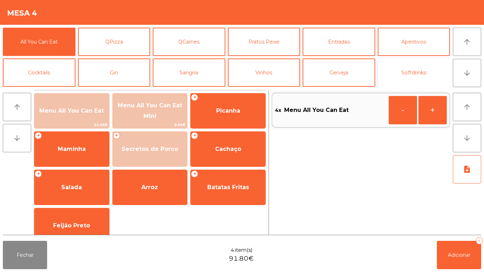
click at [408, 65] on button "Softdrinks" at bounding box center [413, 72] width 73 height 28
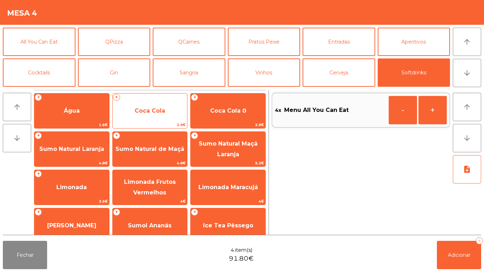
click at [154, 113] on span "Coca Cola" at bounding box center [150, 110] width 30 height 7
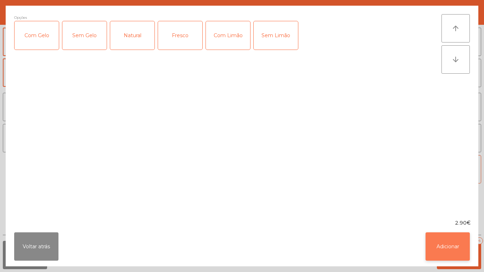
click at [448, 244] on button "Adicionar" at bounding box center [447, 246] width 44 height 28
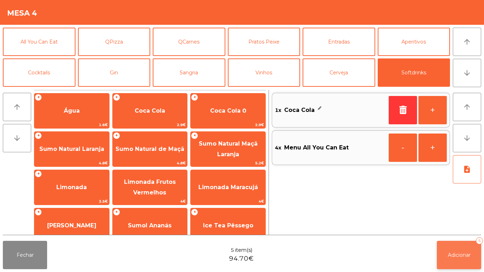
click at [471, 247] on button "Adicionar 5" at bounding box center [459, 255] width 44 height 28
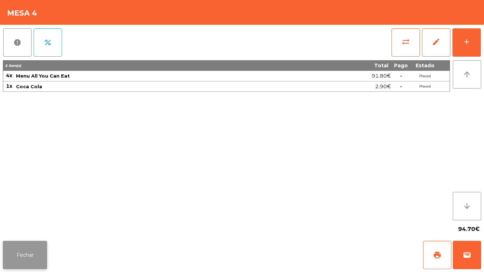
click at [23, 256] on button "Fechar" at bounding box center [25, 255] width 44 height 28
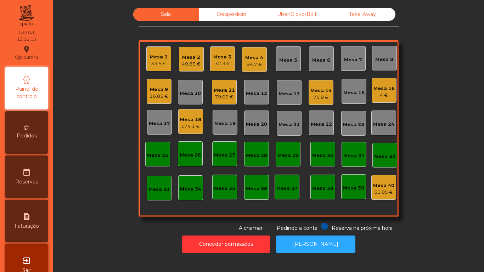
click at [157, 67] on div "33.5 €" at bounding box center [158, 63] width 18 height 7
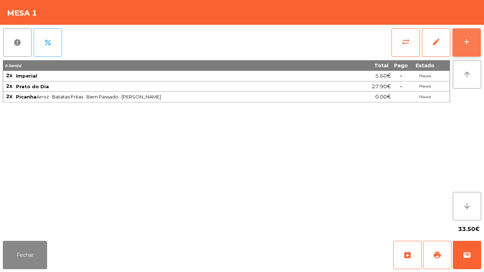
click at [459, 42] on button "add" at bounding box center [466, 42] width 28 height 28
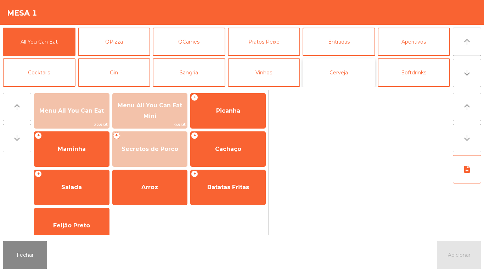
click at [341, 74] on button "Cerveja" at bounding box center [338, 72] width 73 height 28
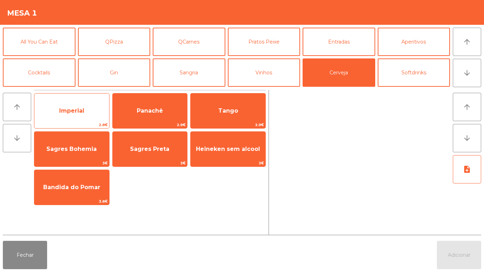
click at [85, 110] on span "Imperial" at bounding box center [71, 110] width 75 height 19
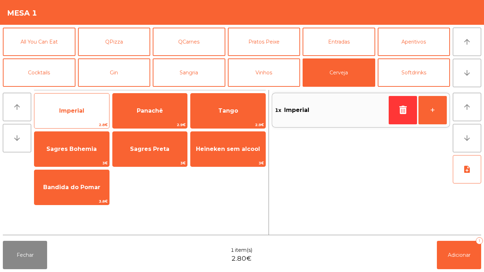
click at [80, 106] on span "Imperial" at bounding box center [71, 110] width 75 height 19
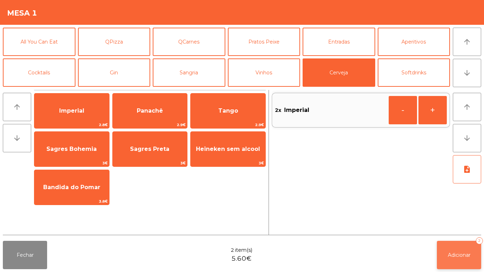
click at [468, 268] on button "Adicionar 2" at bounding box center [459, 255] width 44 height 28
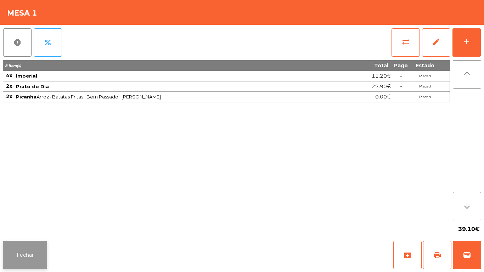
click at [23, 249] on button "Fechar" at bounding box center [25, 255] width 44 height 28
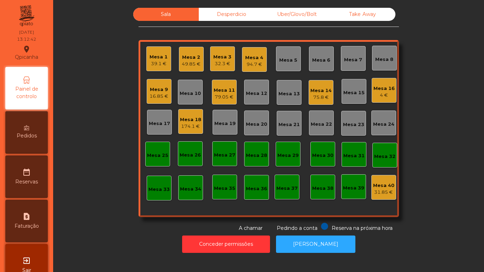
click at [188, 59] on div "Mesa 2" at bounding box center [191, 57] width 19 height 7
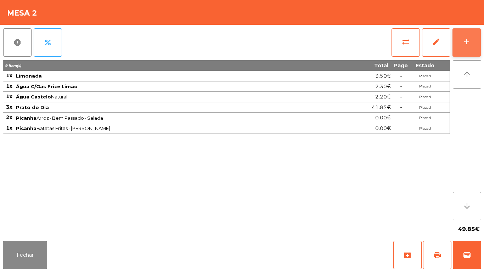
click at [463, 42] on div "add" at bounding box center [466, 42] width 8 height 8
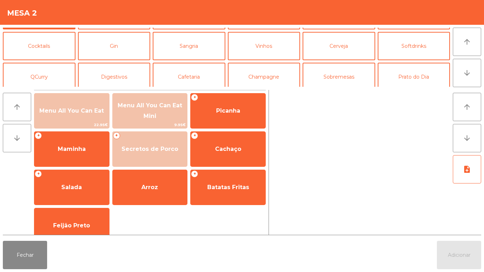
scroll to position [32, 0]
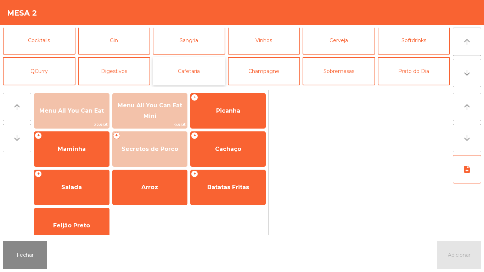
click at [193, 76] on button "Cafetaria" at bounding box center [189, 71] width 73 height 28
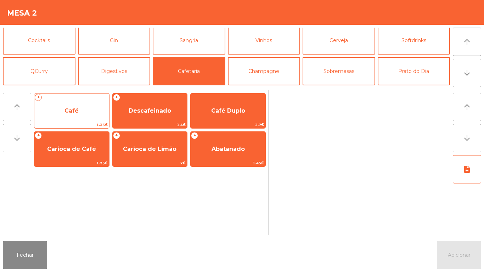
click at [85, 106] on span "Café" at bounding box center [71, 110] width 75 height 19
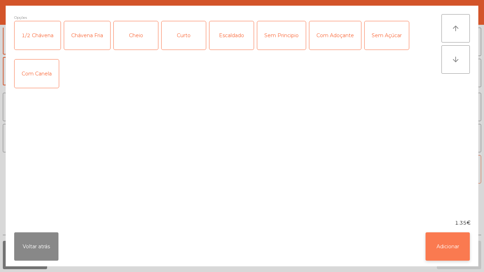
click at [454, 249] on button "Adicionar" at bounding box center [447, 246] width 44 height 28
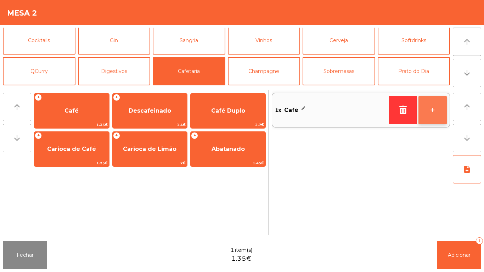
click at [423, 102] on button "+" at bounding box center [432, 110] width 28 height 28
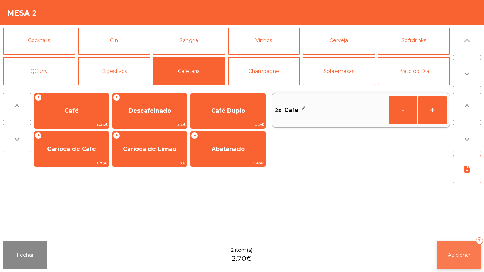
click at [459, 244] on button "Adicionar 2" at bounding box center [459, 255] width 44 height 28
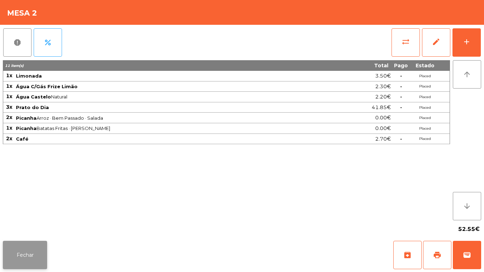
click at [27, 243] on button "Fechar" at bounding box center [25, 255] width 44 height 28
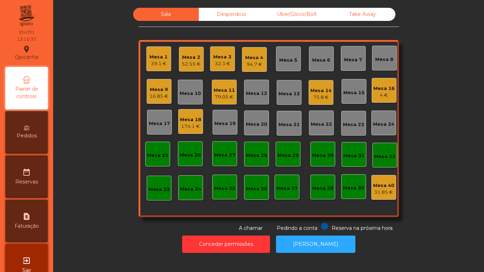
click at [187, 119] on div "Mesa 18" at bounding box center [190, 119] width 21 height 7
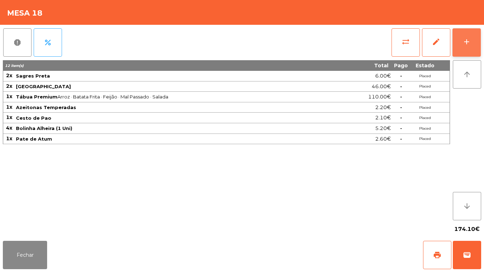
click at [464, 49] on button "add" at bounding box center [466, 42] width 28 height 28
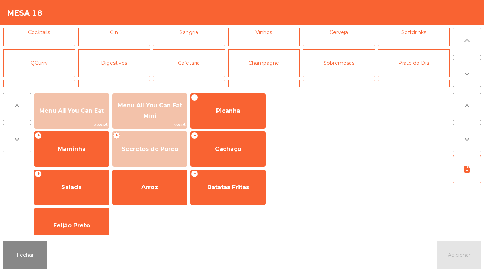
scroll to position [62, 0]
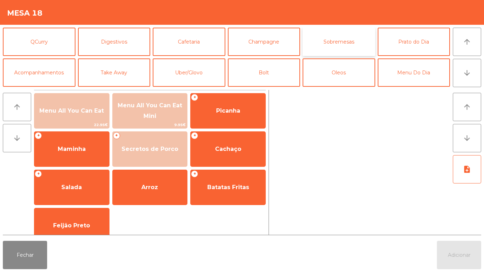
click at [350, 42] on button "Sobremesas" at bounding box center [338, 42] width 73 height 28
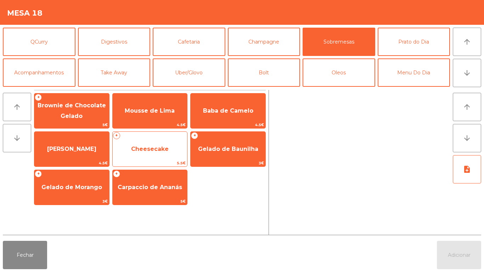
click at [159, 151] on span "Cheesecake" at bounding box center [150, 149] width 38 height 7
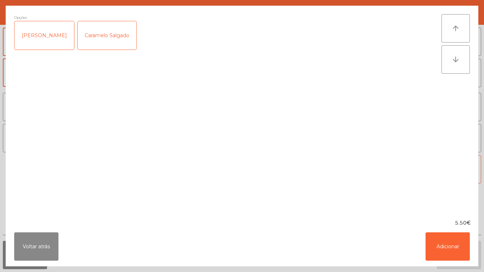
click at [107, 38] on div "Caramelo Salgado" at bounding box center [107, 35] width 59 height 28
click at [461, 241] on button "Adicionar" at bounding box center [447, 246] width 44 height 28
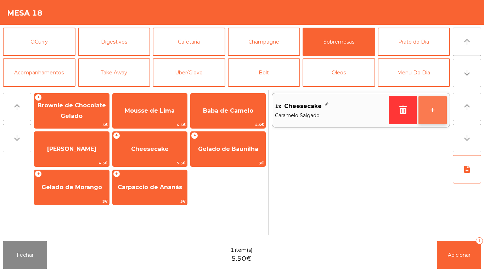
click at [435, 111] on button "+" at bounding box center [432, 110] width 28 height 28
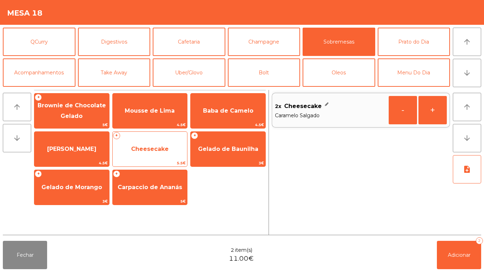
click at [149, 150] on span "Cheesecake" at bounding box center [150, 149] width 38 height 7
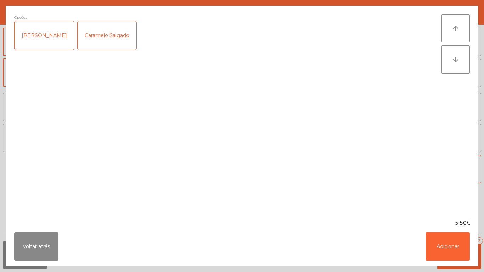
click at [53, 34] on div "[PERSON_NAME]" at bounding box center [44, 35] width 59 height 28
click at [460, 248] on button "Adicionar" at bounding box center [447, 246] width 44 height 28
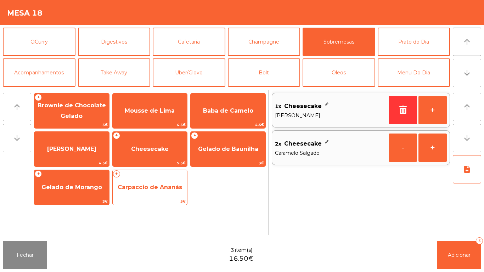
click at [153, 190] on span "Carpaccio de Ananás" at bounding box center [150, 187] width 64 height 7
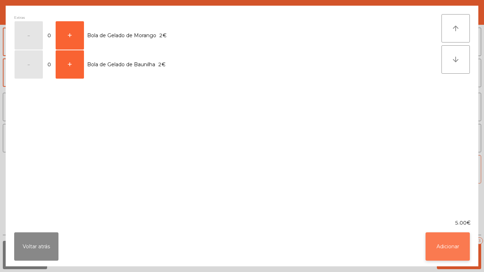
click at [439, 247] on button "Adicionar" at bounding box center [447, 246] width 44 height 28
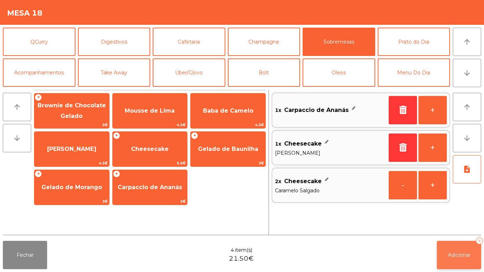
click at [460, 253] on span "Adicionar" at bounding box center [459, 255] width 23 height 6
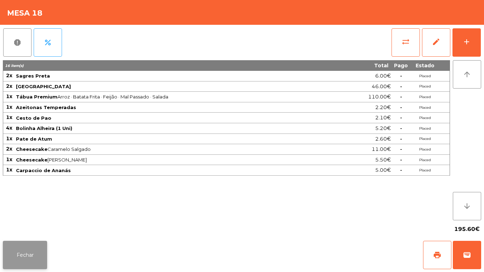
click at [23, 252] on button "Fechar" at bounding box center [25, 255] width 44 height 28
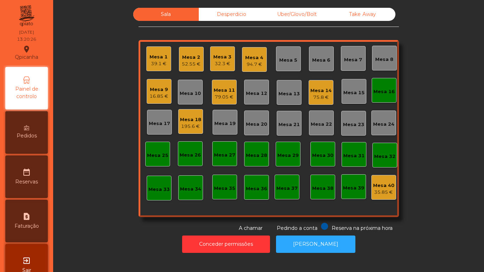
click at [249, 63] on div "94.7 €" at bounding box center [254, 64] width 18 height 7
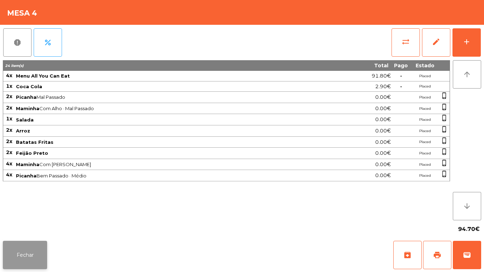
click at [24, 249] on button "Fechar" at bounding box center [25, 255] width 44 height 28
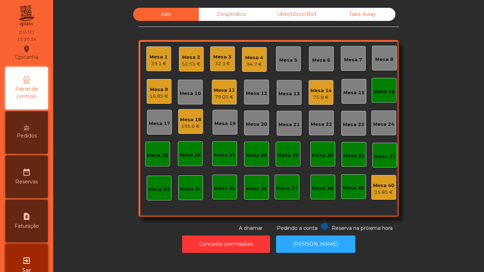
click at [153, 96] on div "16.85 €" at bounding box center [158, 96] width 19 height 7
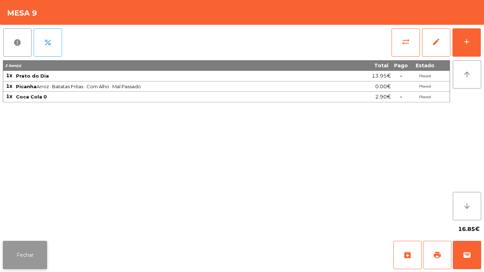
click at [26, 250] on button "Fechar" at bounding box center [25, 255] width 44 height 28
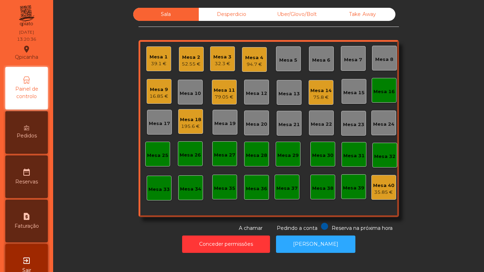
click at [315, 98] on div "75.8 €" at bounding box center [320, 97] width 21 height 7
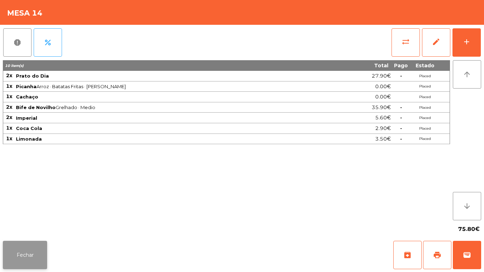
click at [23, 251] on button "Fechar" at bounding box center [25, 255] width 44 height 28
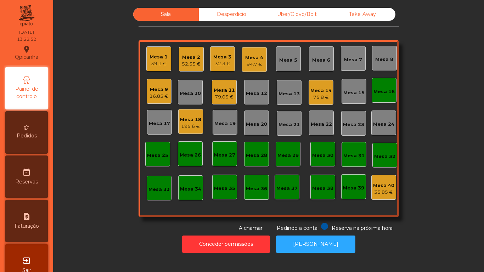
click at [219, 90] on div "Mesa 11" at bounding box center [224, 90] width 21 height 7
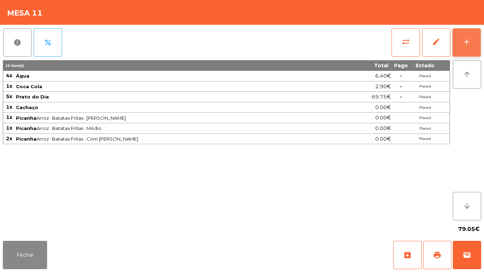
click at [466, 45] on div "add" at bounding box center [466, 42] width 8 height 8
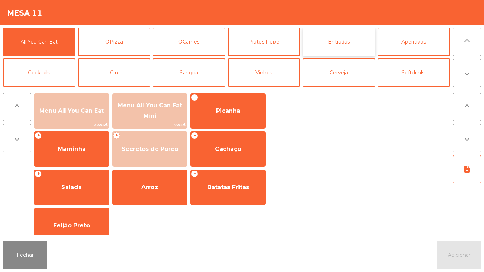
click at [339, 44] on button "Entradas" at bounding box center [338, 42] width 73 height 28
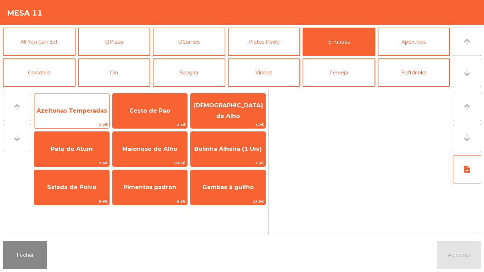
click at [66, 116] on span "Azeitonas Temperadas" at bounding box center [71, 110] width 75 height 19
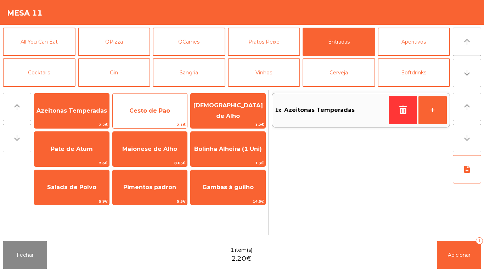
click at [148, 108] on span "Cesto de Pao" at bounding box center [149, 110] width 41 height 7
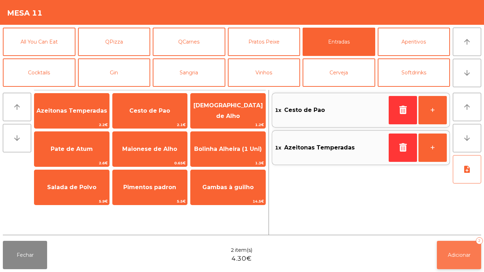
click at [458, 255] on span "Adicionar" at bounding box center [459, 255] width 23 height 6
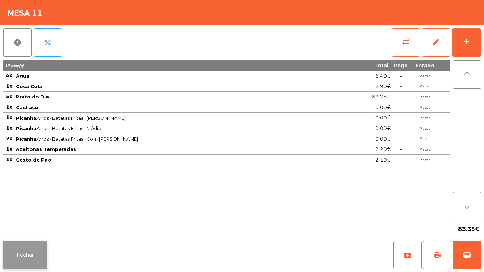
click at [27, 249] on button "Fechar" at bounding box center [25, 255] width 44 height 28
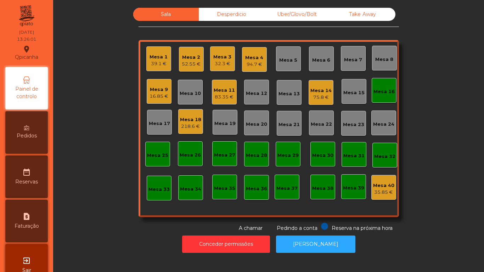
click at [252, 56] on div "Mesa 4" at bounding box center [254, 57] width 18 height 7
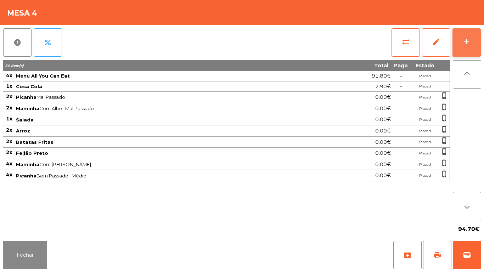
click at [466, 45] on div "add" at bounding box center [466, 42] width 8 height 8
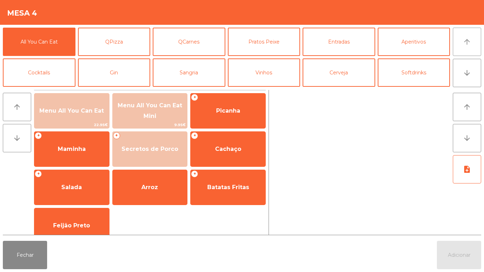
click at [465, 45] on icon "arrow_upward" at bounding box center [466, 42] width 8 height 8
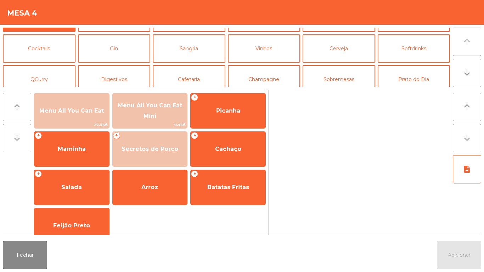
scroll to position [26, 0]
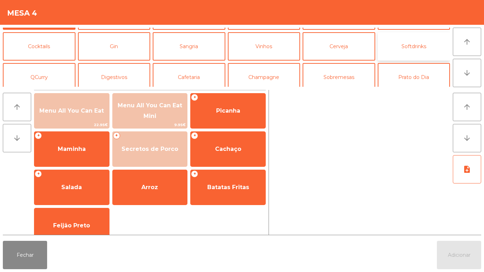
click at [422, 44] on button "Softdrinks" at bounding box center [413, 46] width 73 height 28
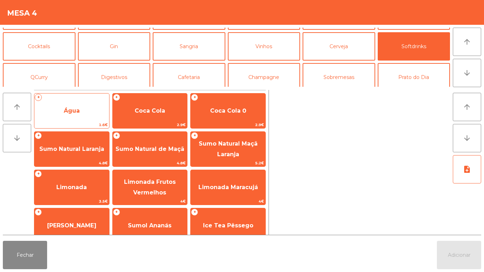
click at [79, 110] on span "Água" at bounding box center [72, 110] width 16 height 7
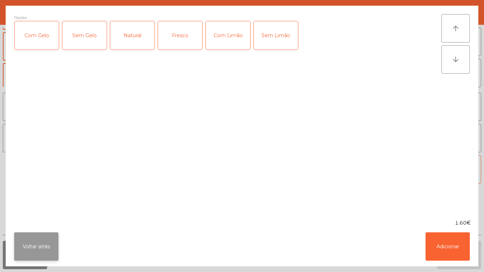
click at [35, 250] on button "Voltar atrás" at bounding box center [36, 246] width 44 height 28
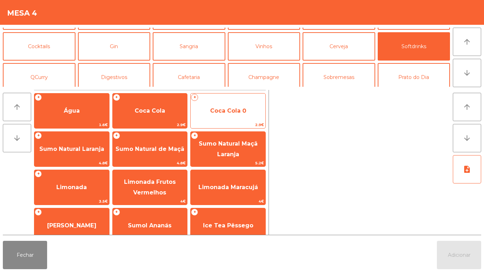
click at [225, 104] on span "Coca Cola 0" at bounding box center [227, 110] width 75 height 19
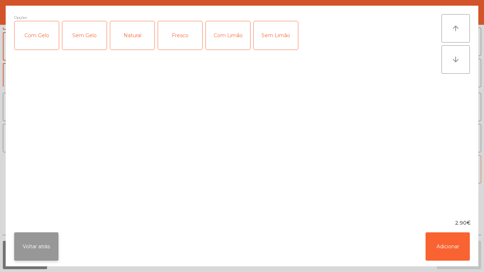
click at [41, 240] on button "Voltar atrás" at bounding box center [36, 246] width 44 height 28
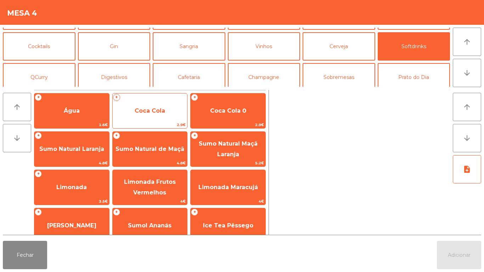
click at [162, 114] on span "Coca Cola" at bounding box center [150, 110] width 75 height 19
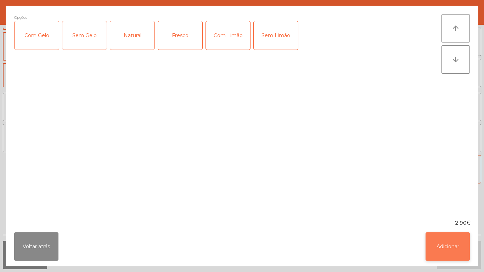
click at [467, 247] on button "Adicionar" at bounding box center [447, 246] width 44 height 28
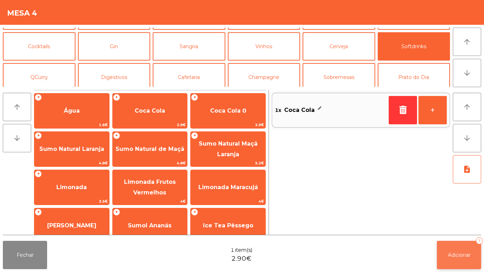
click at [448, 249] on button "Adicionar 1" at bounding box center [459, 255] width 44 height 28
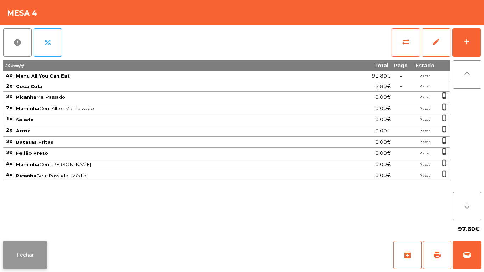
click at [35, 248] on button "Fechar" at bounding box center [25, 255] width 44 height 28
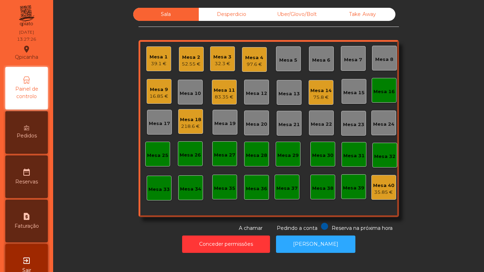
click at [156, 62] on div "39.1 €" at bounding box center [158, 63] width 18 height 7
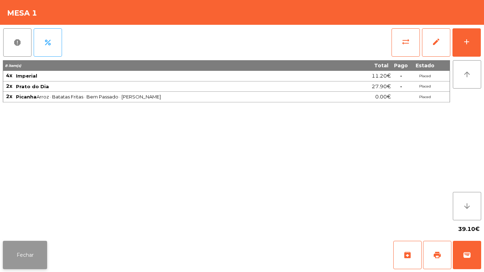
click at [32, 254] on button "Fechar" at bounding box center [25, 255] width 44 height 28
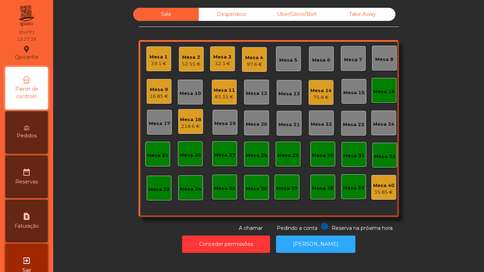
click at [159, 60] on div "39.1 €" at bounding box center [158, 63] width 18 height 7
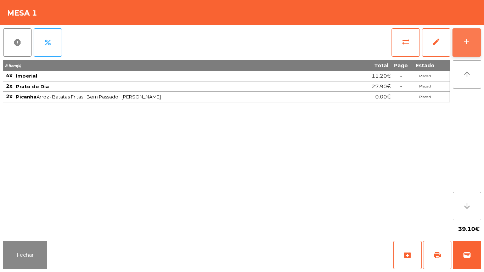
click at [467, 46] on button "add" at bounding box center [466, 42] width 28 height 28
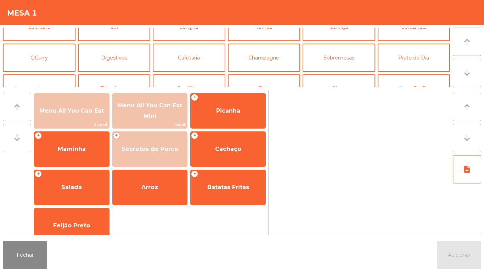
scroll to position [44, 0]
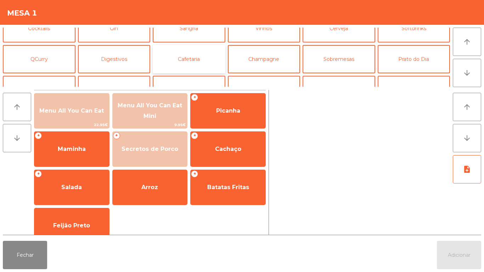
click at [193, 62] on button "Cafetaria" at bounding box center [189, 59] width 73 height 28
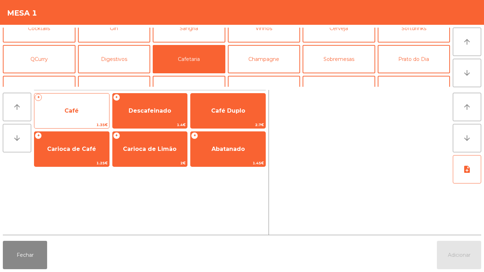
click at [83, 107] on span "Café" at bounding box center [71, 110] width 75 height 19
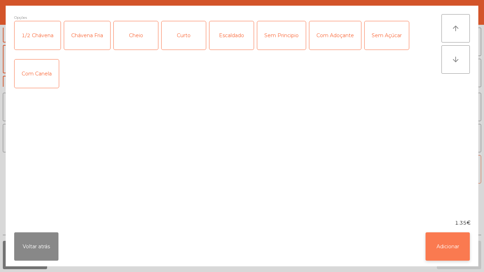
click at [442, 243] on button "Adicionar" at bounding box center [447, 246] width 44 height 28
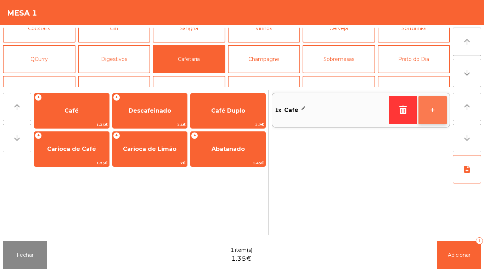
click at [430, 111] on button "+" at bounding box center [432, 110] width 28 height 28
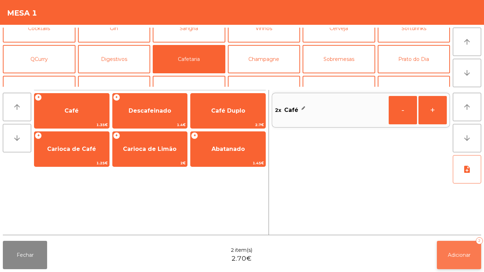
click at [456, 254] on span "Adicionar" at bounding box center [459, 255] width 23 height 6
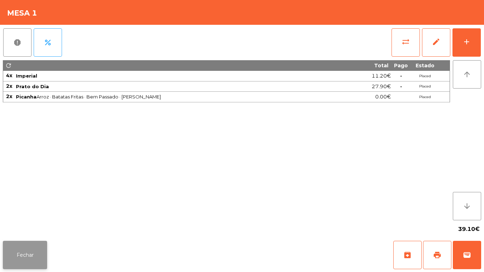
click at [33, 246] on button "Fechar" at bounding box center [25, 255] width 44 height 28
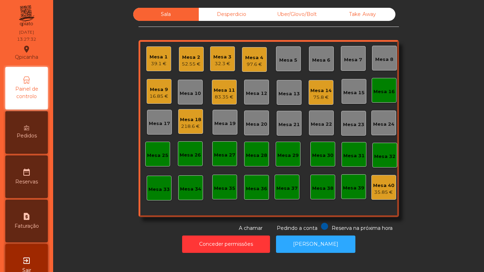
click at [187, 65] on div "52.55 €" at bounding box center [191, 64] width 19 height 7
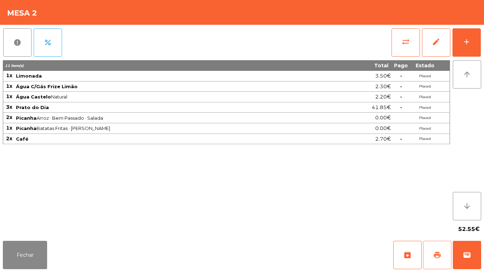
click at [436, 252] on span "print" at bounding box center [437, 255] width 8 height 8
click at [37, 252] on button "Fechar" at bounding box center [25, 255] width 44 height 28
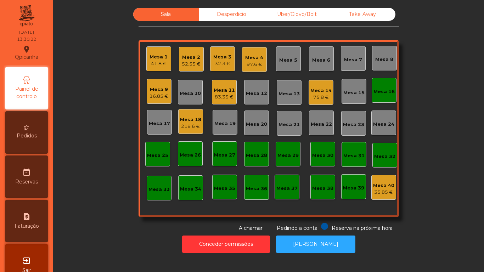
click at [191, 62] on div "52.55 €" at bounding box center [191, 64] width 19 height 7
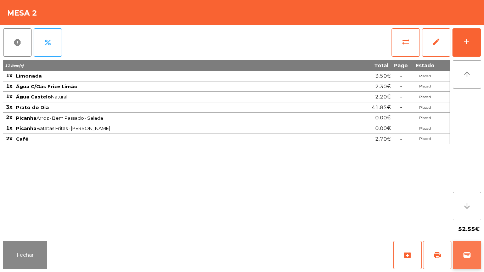
click at [470, 251] on span "wallet" at bounding box center [466, 255] width 8 height 8
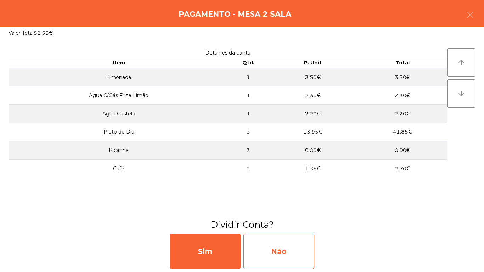
click at [294, 250] on div "Não" at bounding box center [278, 251] width 71 height 35
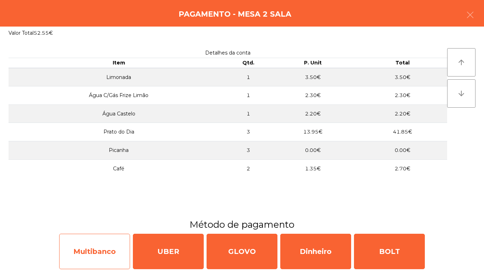
click at [111, 237] on div "Multibanco" at bounding box center [94, 251] width 71 height 35
select select "**"
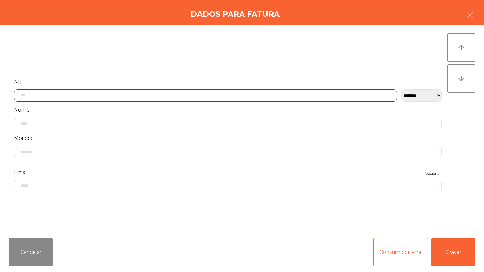
click at [194, 89] on input "text" at bounding box center [205, 95] width 383 height 12
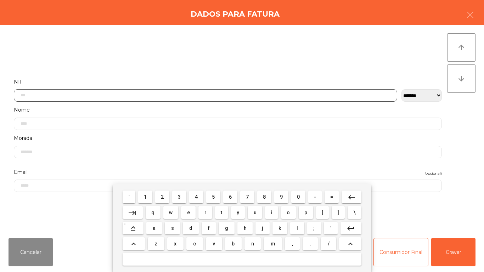
click at [210, 96] on input "text" at bounding box center [205, 95] width 383 height 12
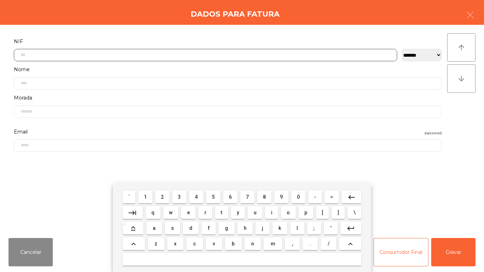
scroll to position [43, 0]
click at [164, 194] on span "2" at bounding box center [162, 197] width 3 height 6
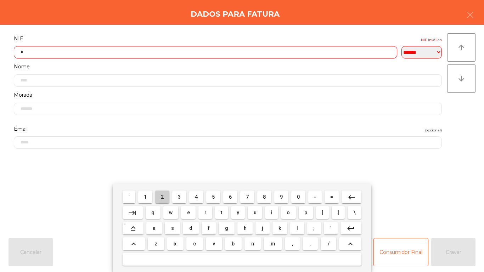
click at [163, 197] on span "2" at bounding box center [162, 197] width 3 height 6
click at [186, 197] on button "3" at bounding box center [179, 196] width 14 height 13
click at [196, 197] on span "4" at bounding box center [196, 197] width 3 height 6
click at [218, 195] on button "5" at bounding box center [213, 196] width 14 height 13
click at [281, 198] on span "9" at bounding box center [281, 197] width 3 height 6
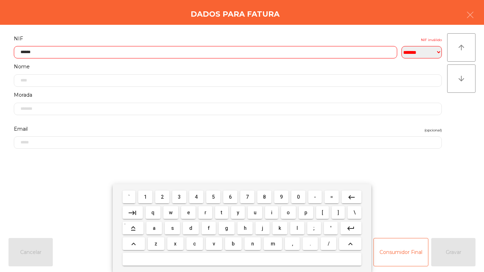
click at [195, 188] on div "` 1 2 3 4 5 6 7 8 9 0 - = keyboard_backspace keyboard_tab q w e r t y u i o p […" at bounding box center [242, 228] width 258 height 88
click at [230, 197] on span "6" at bounding box center [230, 197] width 3 height 6
click at [146, 197] on span "1" at bounding box center [145, 197] width 3 height 6
click at [347, 195] on mat-icon "keyboard_backspace" at bounding box center [351, 197] width 8 height 8
click at [348, 195] on mat-icon "keyboard_backspace" at bounding box center [351, 197] width 8 height 8
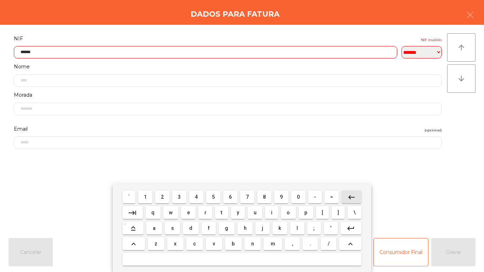
click at [347, 195] on mat-icon "keyboard_backspace" at bounding box center [351, 197] width 8 height 8
click at [281, 197] on span "9" at bounding box center [281, 197] width 3 height 6
click at [196, 197] on span "4" at bounding box center [196, 197] width 3 height 6
click at [230, 197] on span "6" at bounding box center [230, 197] width 3 height 6
click at [146, 197] on span "1" at bounding box center [145, 197] width 3 height 6
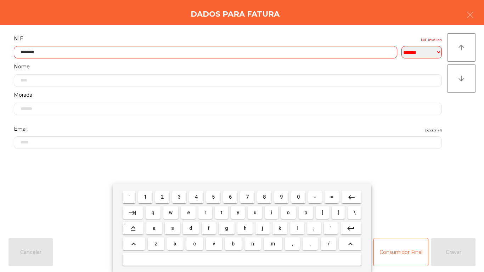
type input "*********"
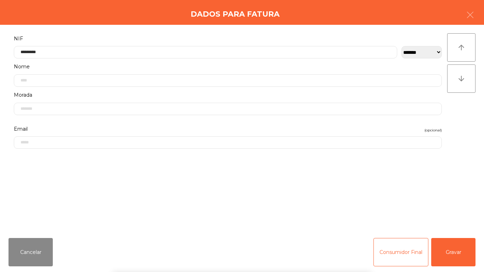
click at [439, 244] on div "` 1 2 3 4 5 6 7 8 9 0 - = keyboard_backspace keyboard_tab q w e r t y u i o p […" at bounding box center [242, 228] width 484 height 88
click at [453, 252] on button "Gravar" at bounding box center [453, 252] width 44 height 28
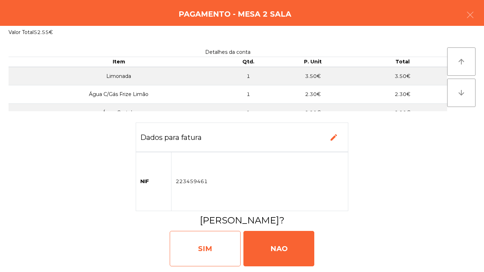
click at [211, 243] on div "SIM" at bounding box center [205, 248] width 71 height 35
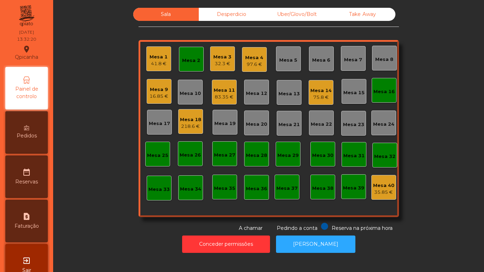
click at [219, 68] on div "Mesa 3 32.3 €" at bounding box center [222, 58] width 25 height 25
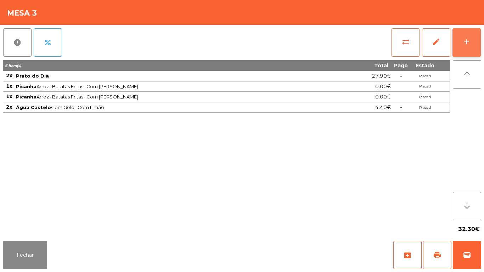
click at [465, 45] on div "add" at bounding box center [466, 42] width 8 height 8
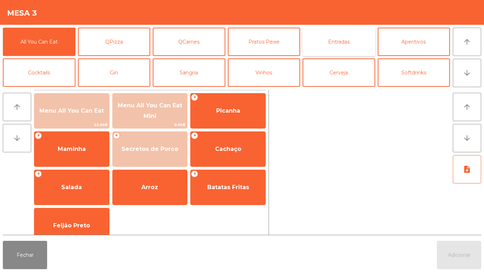
click at [332, 47] on button "Entradas" at bounding box center [338, 42] width 73 height 28
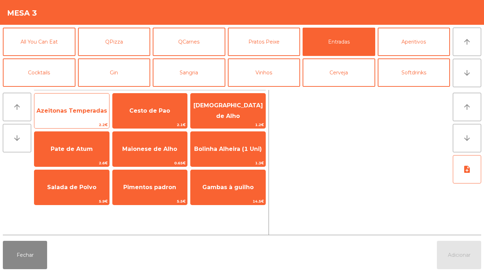
click at [79, 117] on span "Azeitonas Temperadas" at bounding box center [71, 110] width 75 height 19
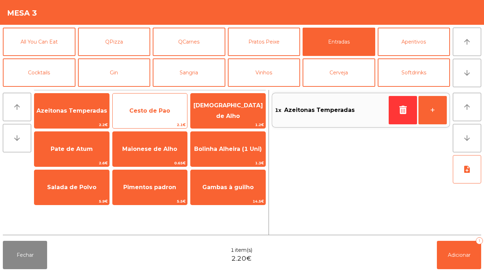
click at [164, 111] on span "Cesto de Pao" at bounding box center [149, 110] width 41 height 7
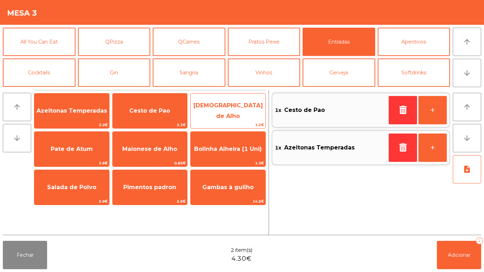
click at [218, 110] on span "[DEMOGRAPHIC_DATA] de Alho" at bounding box center [227, 110] width 69 height 17
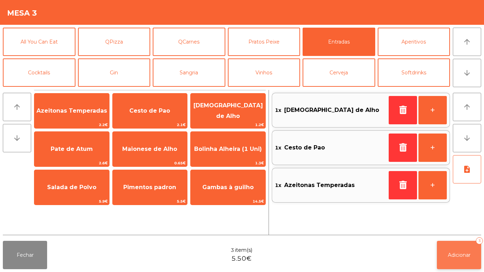
click at [458, 253] on span "Adicionar" at bounding box center [459, 255] width 23 height 6
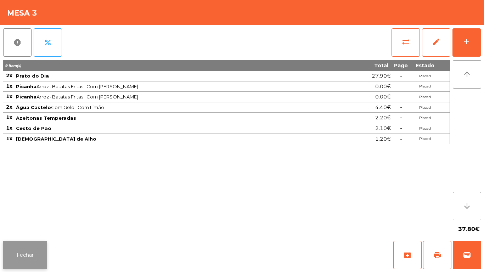
click at [14, 256] on button "Fechar" at bounding box center [25, 255] width 44 height 28
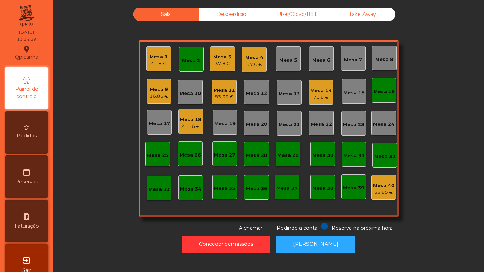
click at [317, 101] on div "Mesa 14 75.8 €" at bounding box center [320, 92] width 25 height 25
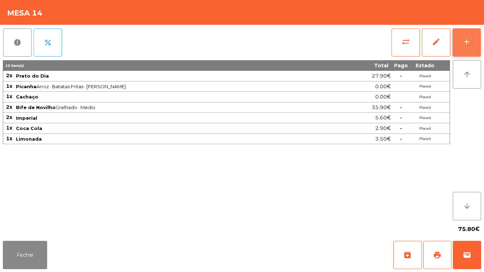
click at [466, 38] on div "add" at bounding box center [466, 42] width 8 height 8
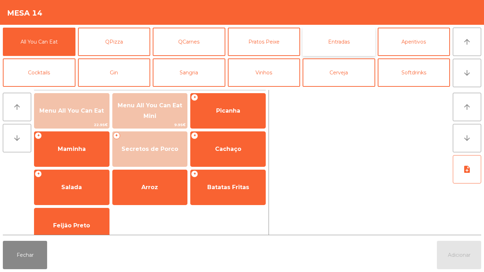
click at [338, 41] on button "Entradas" at bounding box center [338, 42] width 73 height 28
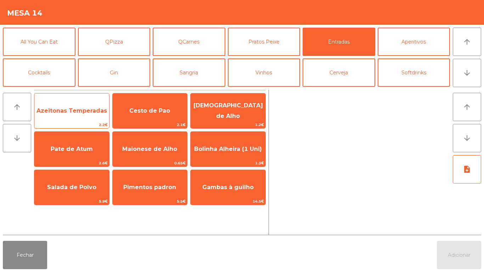
click at [78, 112] on span "Azeitonas Temperadas" at bounding box center [71, 110] width 70 height 7
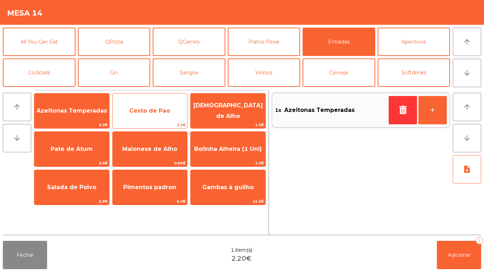
click at [148, 112] on span "Cesto de Pao" at bounding box center [149, 110] width 41 height 7
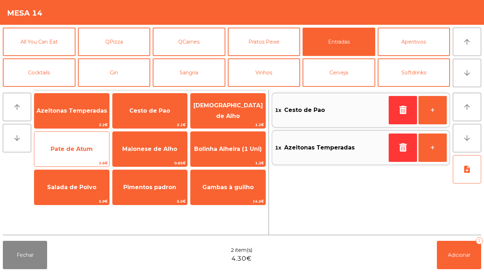
click at [73, 147] on span "Pate de Atum" at bounding box center [72, 149] width 42 height 7
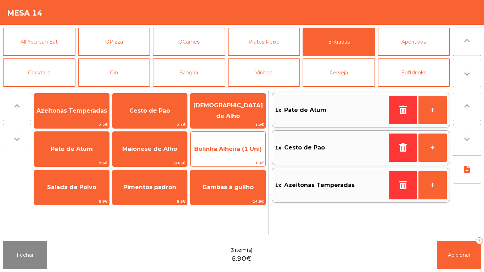
click at [220, 149] on span "Bolinha Alheira (1 Uni)" at bounding box center [228, 149] width 68 height 7
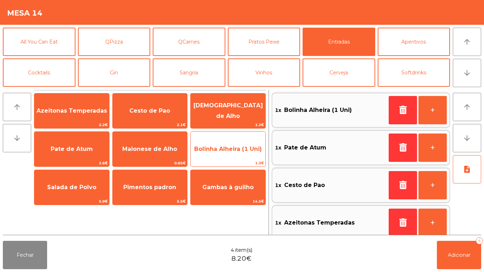
click at [223, 152] on span "Bolinha Alheira (1 Uni)" at bounding box center [228, 149] width 68 height 7
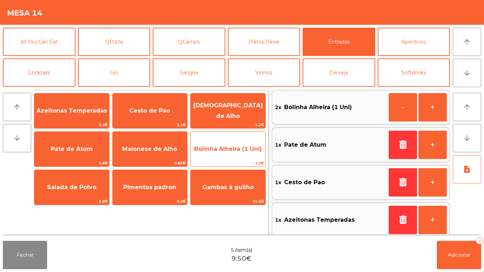
click at [224, 148] on span "Bolinha Alheira (1 Uni)" at bounding box center [228, 149] width 68 height 7
click at [218, 149] on span "Bolinha Alheira (1 Uni)" at bounding box center [228, 149] width 68 height 7
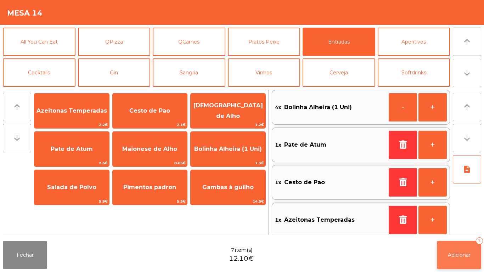
click at [464, 250] on button "Adicionar 7" at bounding box center [459, 255] width 44 height 28
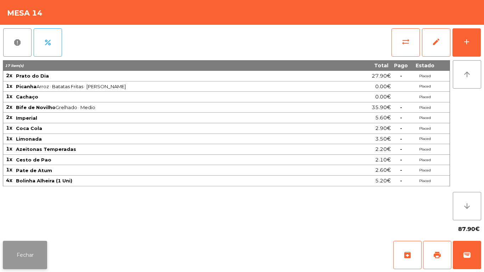
click at [24, 252] on button "Fechar" at bounding box center [25, 255] width 44 height 28
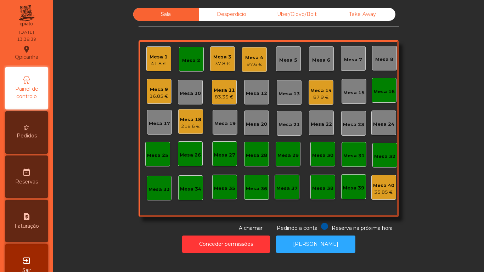
click at [251, 60] on div "Mesa 4" at bounding box center [254, 57] width 18 height 7
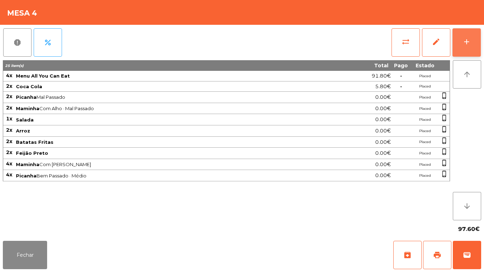
click at [460, 39] on button "add" at bounding box center [466, 42] width 28 height 28
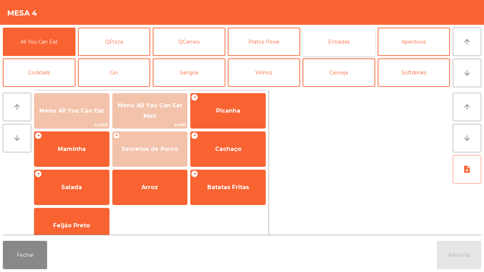
click at [324, 48] on button "Entradas" at bounding box center [338, 42] width 73 height 28
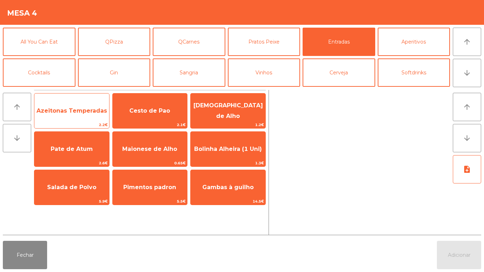
click at [83, 110] on span "Azeitonas Temperadas" at bounding box center [71, 110] width 70 height 7
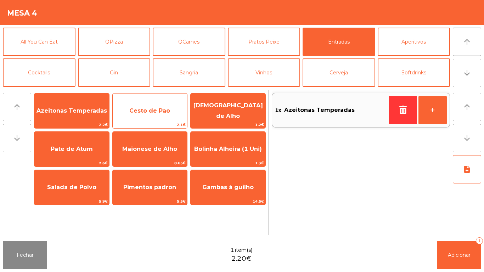
click at [151, 110] on span "Cesto de Pao" at bounding box center [149, 110] width 41 height 7
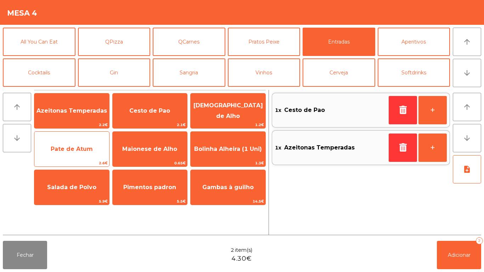
click at [75, 150] on span "Pate de Atum" at bounding box center [72, 149] width 42 height 7
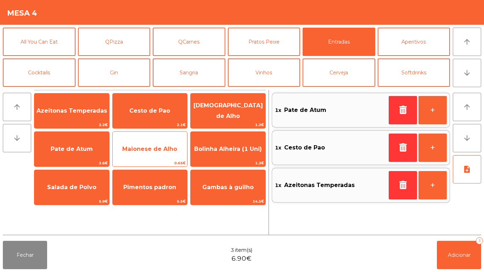
click at [145, 153] on span "Maionese de Alho" at bounding box center [150, 149] width 75 height 19
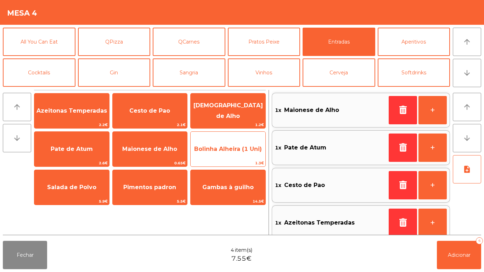
click at [218, 150] on span "Bolinha Alheira (1 Uni)" at bounding box center [228, 149] width 68 height 7
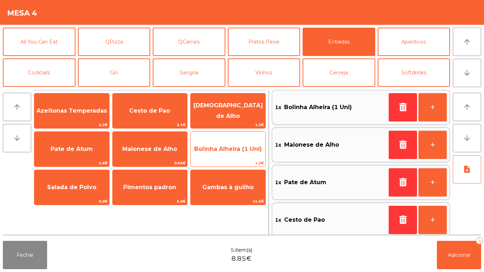
click at [224, 151] on span "Bolinha Alheira (1 Uni)" at bounding box center [228, 149] width 68 height 7
click at [224, 153] on span "Bolinha Alheira (1 Uni)" at bounding box center [227, 149] width 75 height 19
click at [225, 153] on span "Bolinha Alheira (1 Uni)" at bounding box center [227, 149] width 75 height 19
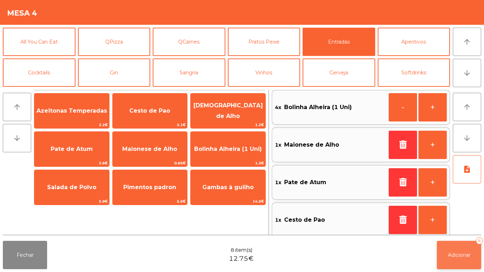
click at [458, 255] on span "Adicionar" at bounding box center [459, 255] width 23 height 6
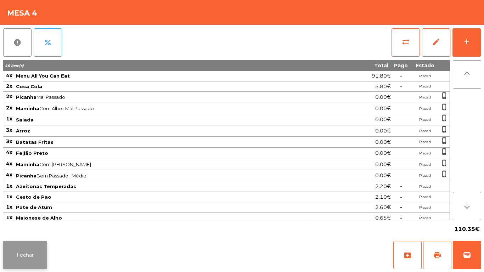
click at [26, 254] on button "Fechar" at bounding box center [25, 255] width 44 height 28
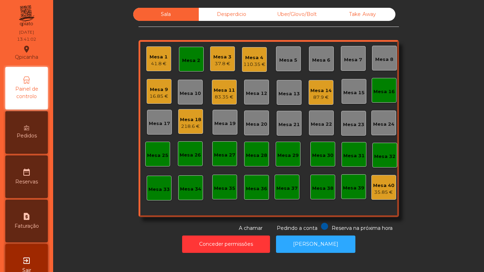
click at [189, 114] on div "Mesa 18 218.6 €" at bounding box center [190, 121] width 21 height 17
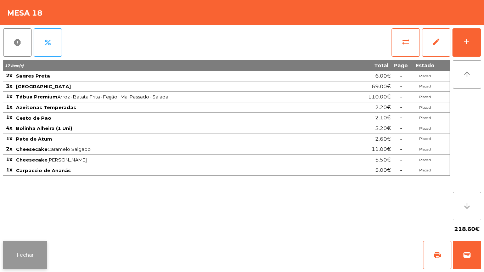
click at [23, 250] on button "Fechar" at bounding box center [25, 255] width 44 height 28
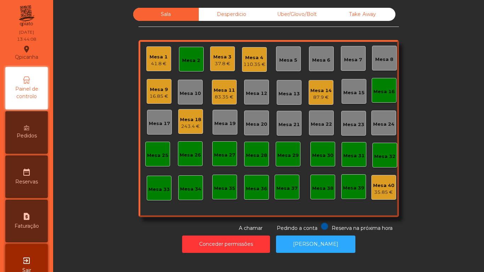
click at [157, 57] on div "Mesa 1" at bounding box center [158, 56] width 18 height 7
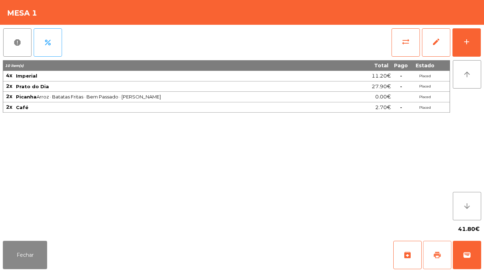
click at [436, 248] on button "print" at bounding box center [437, 255] width 28 height 28
click at [29, 252] on button "Fechar" at bounding box center [25, 255] width 44 height 28
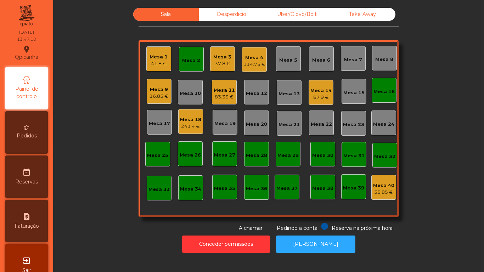
click at [151, 64] on div "41.8 €" at bounding box center [158, 63] width 18 height 7
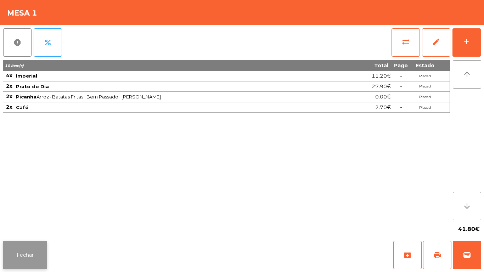
click at [23, 257] on button "Fechar" at bounding box center [25, 255] width 44 height 28
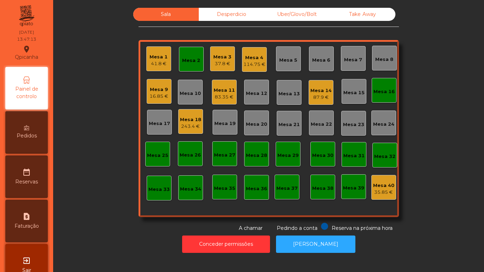
click at [158, 61] on div "41.8 €" at bounding box center [158, 63] width 18 height 7
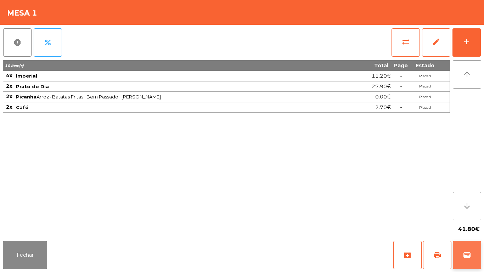
click at [472, 248] on button "wallet" at bounding box center [467, 255] width 28 height 28
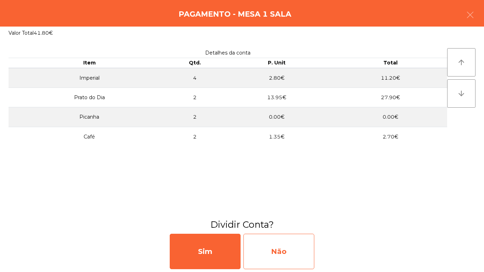
click at [288, 250] on div "Não" at bounding box center [278, 251] width 71 height 35
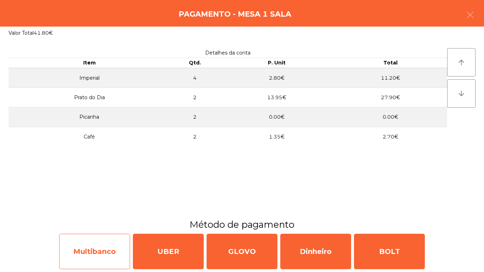
click at [93, 258] on div "Multibanco" at bounding box center [94, 251] width 71 height 35
select select "**"
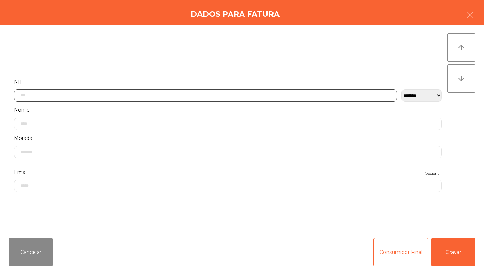
click at [130, 94] on input "text" at bounding box center [205, 95] width 383 height 12
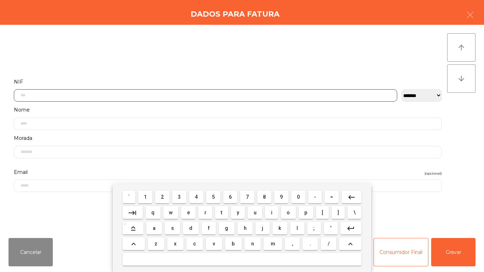
scroll to position [43, 0]
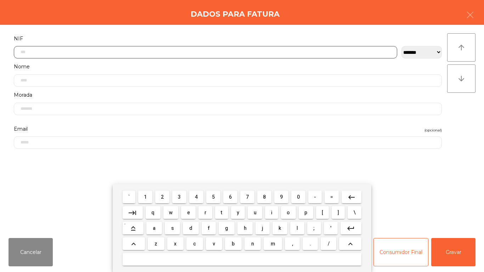
click at [214, 195] on span "5" at bounding box center [213, 197] width 3 height 6
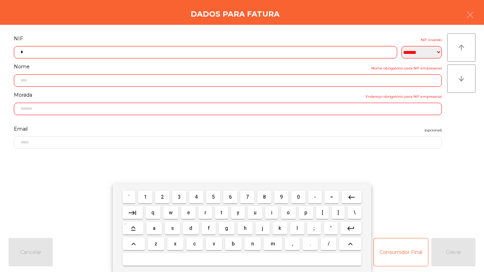
click at [298, 197] on span "0" at bounding box center [298, 197] width 3 height 6
click at [180, 197] on span "3" at bounding box center [179, 197] width 3 height 6
click at [179, 199] on span "3" at bounding box center [179, 197] width 3 height 6
click at [212, 198] on span "5" at bounding box center [213, 197] width 3 height 6
click at [181, 195] on span "3" at bounding box center [179, 197] width 3 height 6
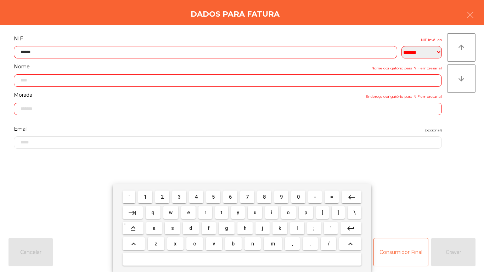
click at [263, 198] on span "8" at bounding box center [264, 197] width 3 height 6
click at [281, 197] on span "9" at bounding box center [281, 197] width 3 height 6
click at [180, 197] on span "3" at bounding box center [179, 197] width 3 height 6
click at [350, 192] on button "keyboard_backspace" at bounding box center [351, 196] width 20 height 13
click at [164, 191] on button "2" at bounding box center [162, 196] width 14 height 13
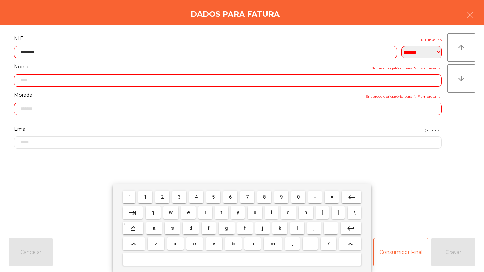
type input "*********"
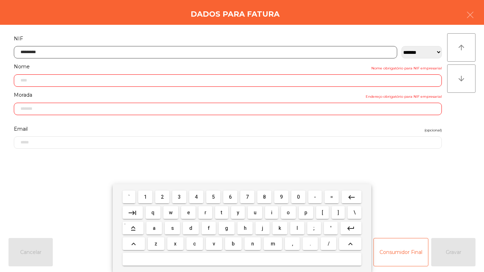
type input "**********"
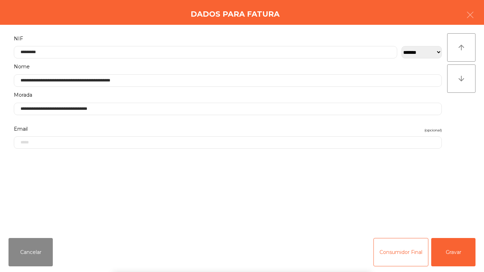
click at [462, 251] on div "` 1 2 3 4 5 6 7 8 9 0 - = keyboard_backspace keyboard_tab q w e r t y u i o p […" at bounding box center [242, 228] width 484 height 88
click at [455, 252] on div "` 1 2 3 4 5 6 7 8 9 0 - = keyboard_backspace keyboard_tab q w e r t y u i o p […" at bounding box center [242, 228] width 484 height 88
click at [453, 249] on button "Gravar" at bounding box center [453, 252] width 44 height 28
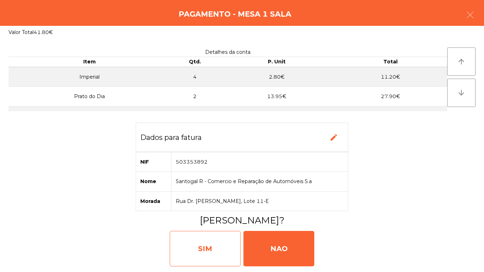
click at [197, 246] on div "SIM" at bounding box center [205, 248] width 71 height 35
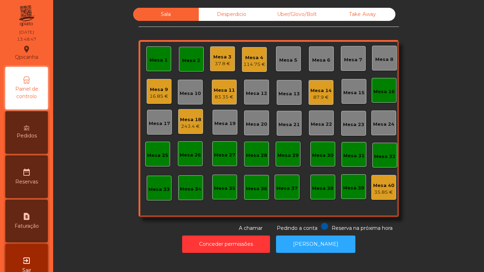
click at [224, 96] on div "83.35 €" at bounding box center [224, 96] width 21 height 7
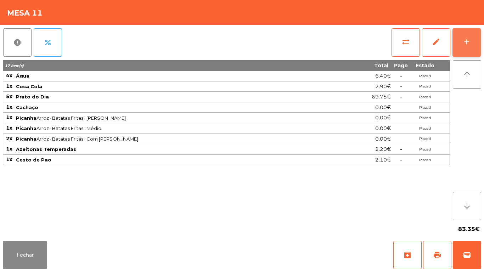
click at [465, 39] on div "add" at bounding box center [466, 42] width 8 height 8
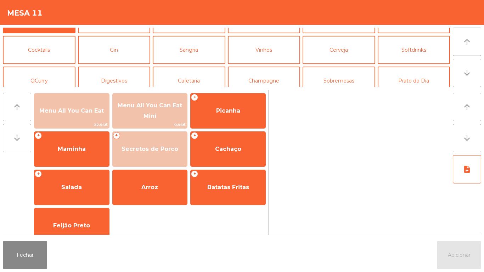
scroll to position [27, 0]
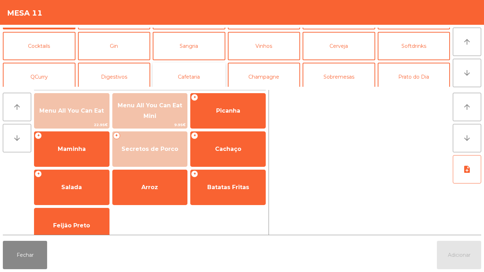
click at [193, 81] on button "Cafetaria" at bounding box center [189, 77] width 73 height 28
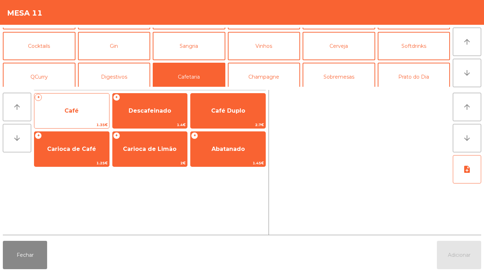
click at [87, 118] on span "Café" at bounding box center [71, 110] width 75 height 19
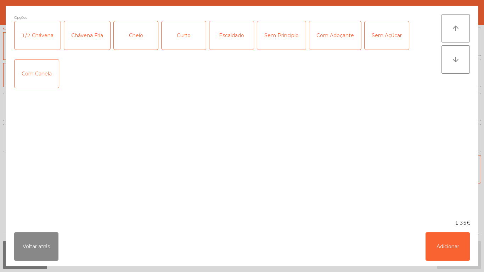
click at [139, 41] on div "Cheio" at bounding box center [136, 35] width 44 height 28
click at [441, 239] on button "Adicionar" at bounding box center [447, 246] width 44 height 28
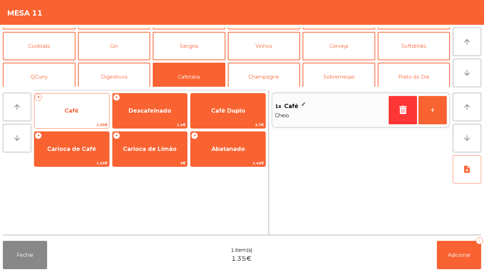
click at [87, 108] on span "Café" at bounding box center [71, 110] width 75 height 19
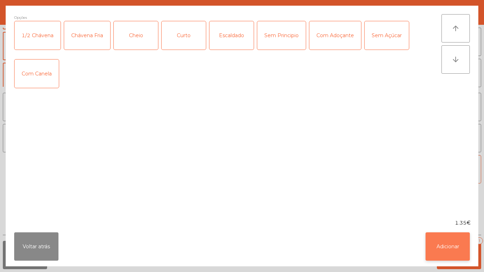
click at [445, 235] on button "Adicionar" at bounding box center [447, 246] width 44 height 28
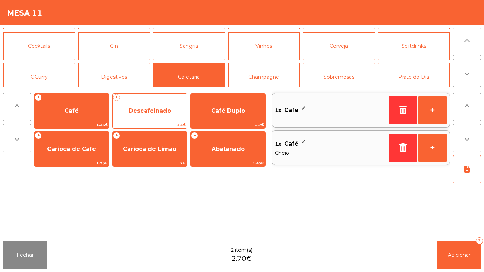
click at [165, 109] on span "Descafeinado" at bounding box center [150, 110] width 42 height 7
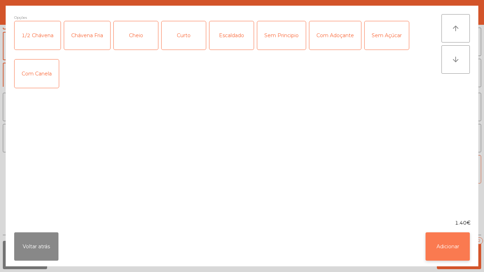
click at [449, 241] on button "Adicionar" at bounding box center [447, 246] width 44 height 28
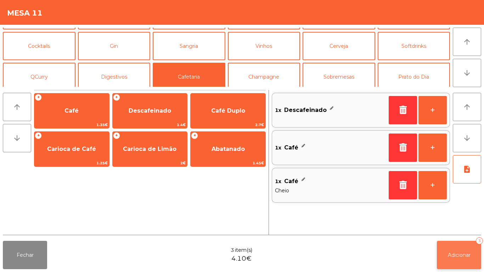
click at [460, 254] on span "Adicionar" at bounding box center [459, 255] width 23 height 6
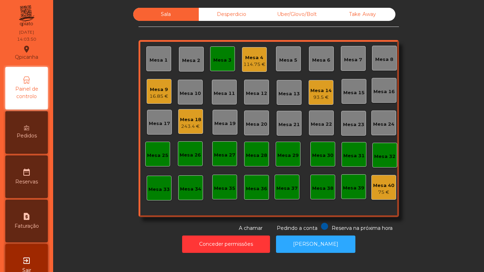
click at [318, 93] on div "Mesa 14" at bounding box center [320, 90] width 21 height 7
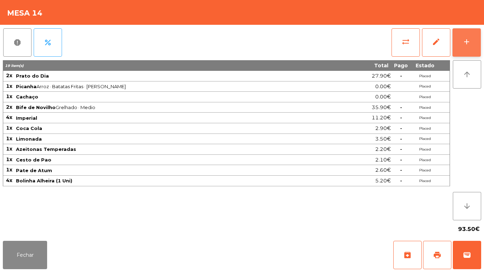
click at [463, 46] on div "add" at bounding box center [466, 42] width 8 height 8
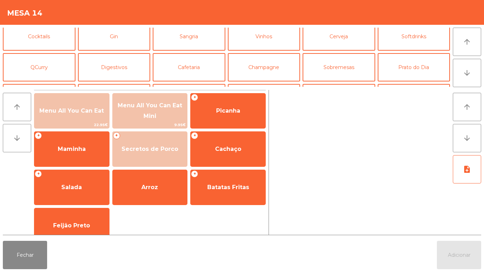
scroll to position [41, 0]
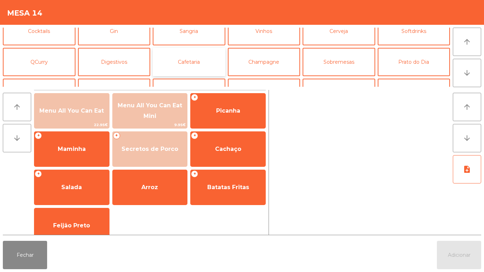
click at [194, 65] on button "Cafetaria" at bounding box center [189, 62] width 73 height 28
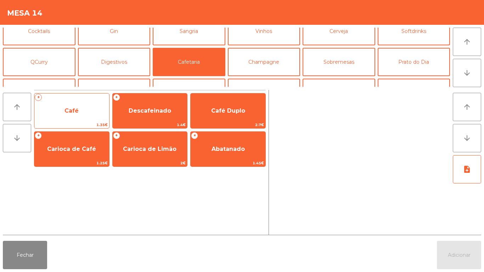
click at [77, 112] on span "Café" at bounding box center [71, 110] width 14 height 7
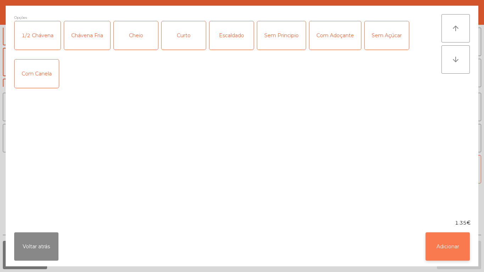
click at [444, 234] on button "Adicionar" at bounding box center [447, 246] width 44 height 28
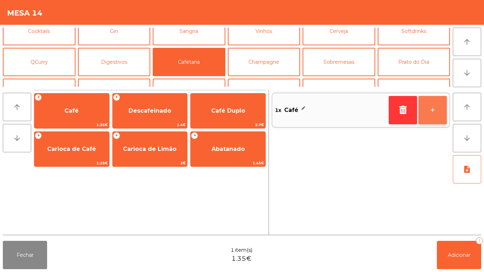
click at [432, 113] on button "+" at bounding box center [432, 110] width 28 height 28
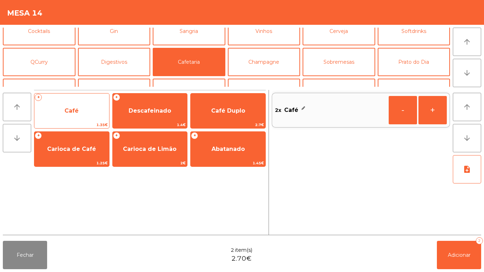
click at [85, 106] on span "Café" at bounding box center [71, 110] width 75 height 19
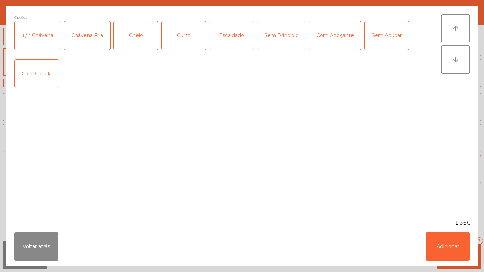
click at [189, 36] on div "Curto" at bounding box center [183, 35] width 44 height 28
click at [193, 40] on div "Curto" at bounding box center [183, 35] width 44 height 28
click at [137, 38] on div "Cheio" at bounding box center [136, 35] width 44 height 28
click at [460, 247] on button "Adicionar" at bounding box center [447, 246] width 44 height 28
click at [476, 247] on button "Adicionar 2" at bounding box center [459, 255] width 44 height 28
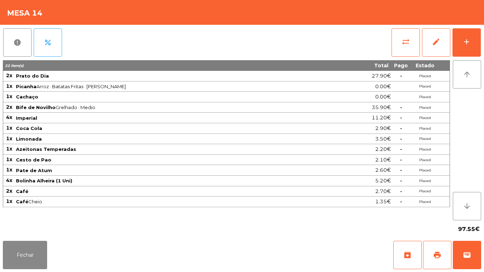
click at [27, 272] on div "Fechar archive print wallet" at bounding box center [242, 255] width 484 height 34
click at [36, 243] on button "Fechar" at bounding box center [25, 255] width 44 height 28
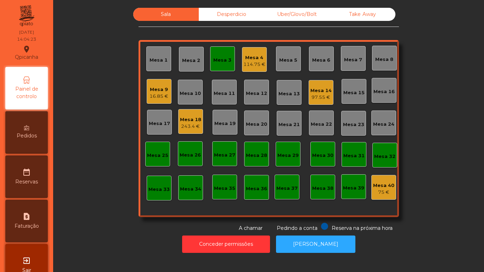
click at [159, 91] on div "Mesa 9" at bounding box center [158, 89] width 19 height 7
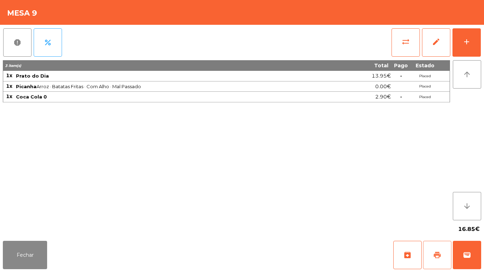
click at [434, 247] on button "print" at bounding box center [437, 255] width 28 height 28
click at [40, 243] on button "Fechar" at bounding box center [25, 255] width 44 height 28
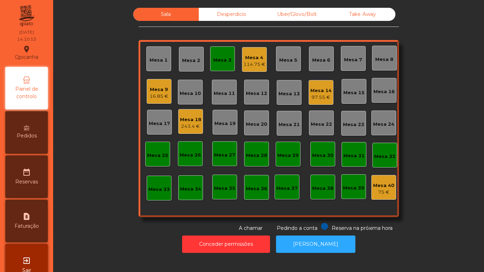
click at [157, 92] on div "Mesa 9" at bounding box center [158, 89] width 19 height 7
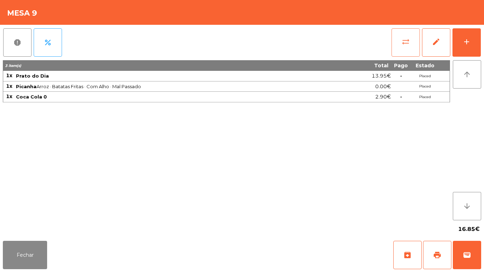
click at [399, 46] on button "sync_alt" at bounding box center [405, 42] width 28 height 28
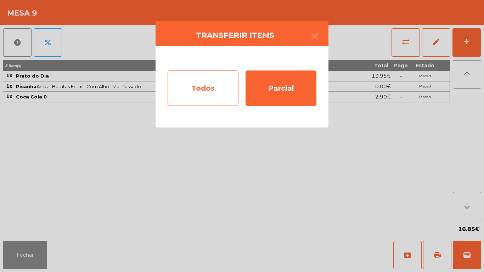
click at [204, 91] on div "Todos" at bounding box center [202, 87] width 71 height 35
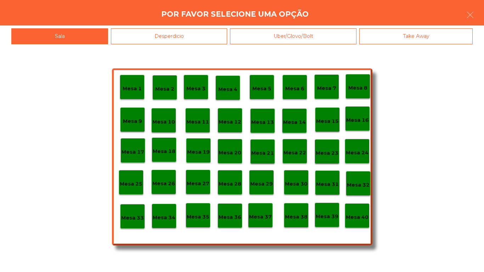
click at [357, 214] on p "Mesa 40" at bounding box center [357, 217] width 23 height 8
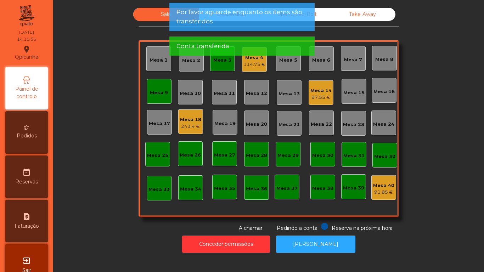
click at [250, 61] on app-alert "Por favor aguarde enquanto os items são transferidos Conta transferida" at bounding box center [241, 32] width 145 height 58
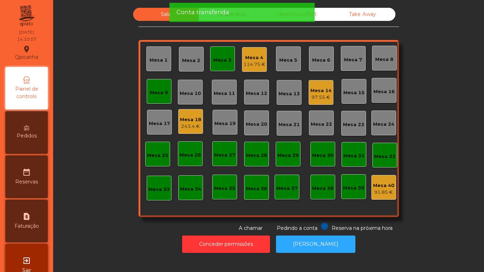
click at [253, 65] on div "114.75 €" at bounding box center [254, 64] width 22 height 7
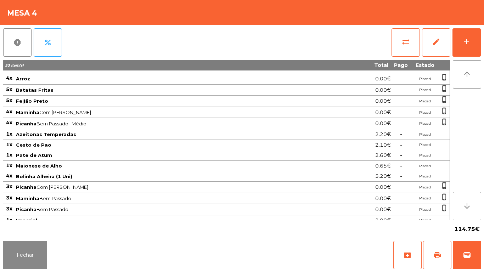
scroll to position [55, 0]
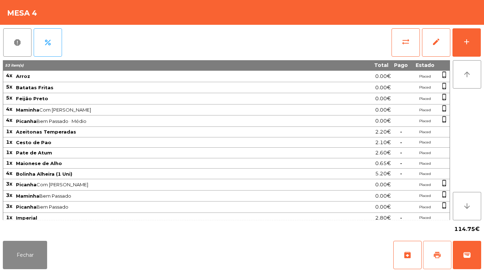
click at [435, 253] on span "print" at bounding box center [437, 255] width 8 height 8
click at [35, 248] on button "Fechar" at bounding box center [25, 255] width 44 height 28
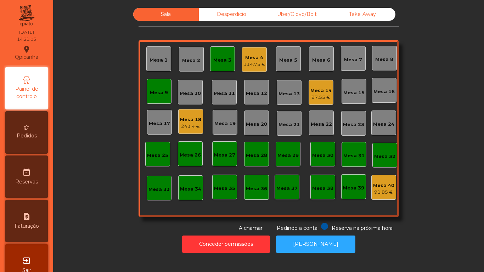
click at [213, 56] on div "Mesa 3" at bounding box center [222, 59] width 18 height 10
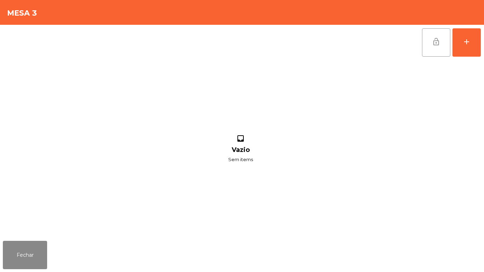
click at [434, 47] on button "lock_open" at bounding box center [436, 42] width 28 height 28
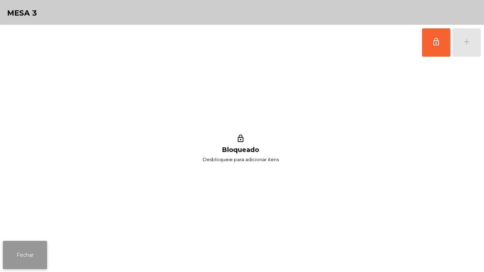
click at [31, 247] on button "Fechar" at bounding box center [25, 255] width 44 height 28
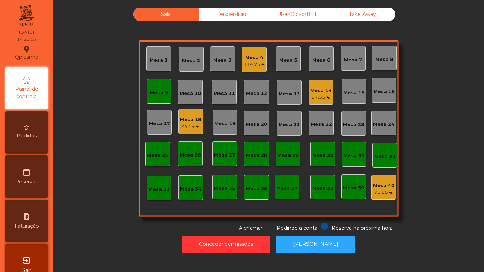
click at [158, 85] on div "Mesa 9" at bounding box center [159, 91] width 25 height 25
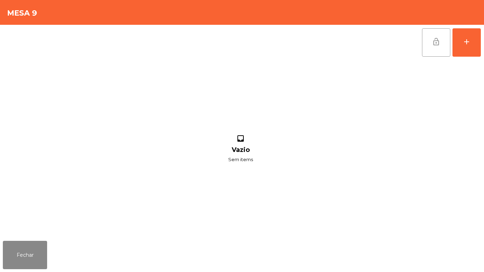
click at [436, 38] on span "lock_open" at bounding box center [436, 42] width 8 height 8
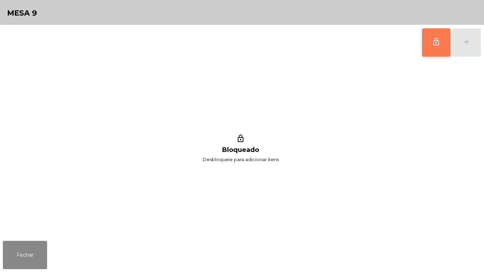
click at [41, 272] on div "Fechar" at bounding box center [242, 255] width 484 height 34
click at [34, 248] on button "Fechar" at bounding box center [25, 255] width 44 height 28
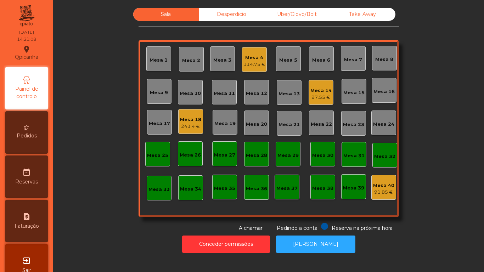
click at [193, 66] on div "Mesa 2" at bounding box center [191, 59] width 25 height 25
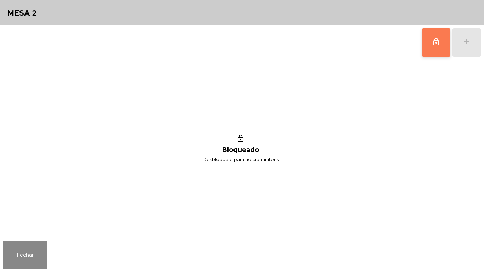
click at [430, 44] on button "lock_outline" at bounding box center [436, 42] width 28 height 28
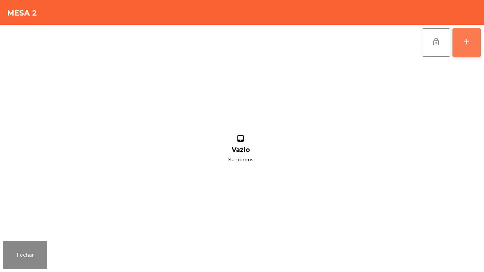
click at [467, 51] on button "add" at bounding box center [466, 42] width 28 height 28
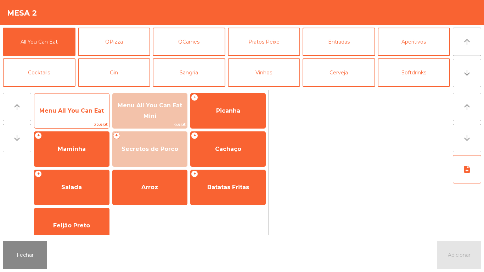
click at [83, 118] on span "Menu All You Can Eat" at bounding box center [71, 110] width 75 height 19
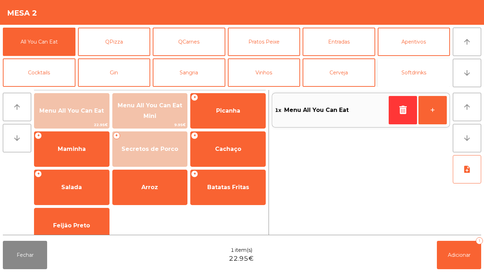
click at [414, 73] on button "Softdrinks" at bounding box center [413, 72] width 73 height 28
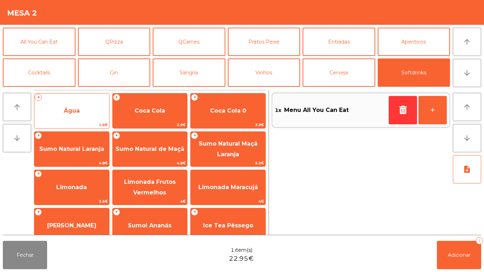
click at [78, 110] on span "Água" at bounding box center [72, 110] width 16 height 7
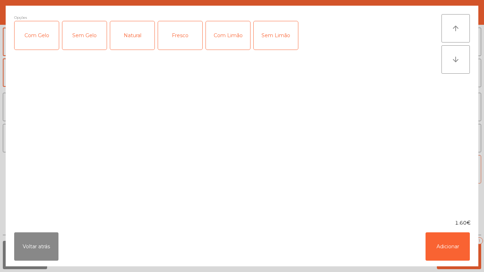
click at [182, 38] on div "Fresco" at bounding box center [180, 35] width 44 height 28
click at [455, 248] on button "Adicionar" at bounding box center [447, 246] width 44 height 28
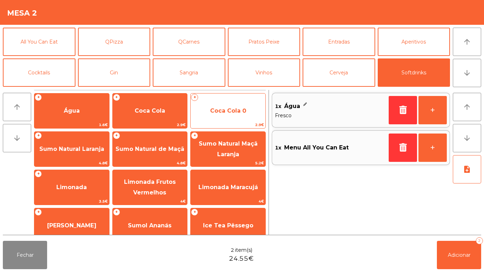
click at [229, 113] on span "Coca Cola 0" at bounding box center [228, 110] width 36 height 7
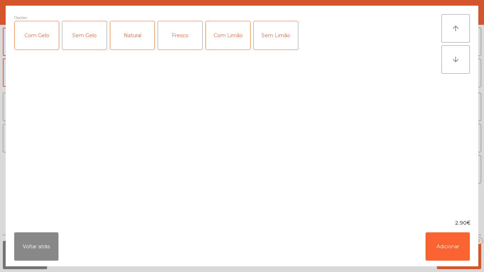
click at [41, 38] on div "Com Gelo" at bounding box center [37, 35] width 44 height 28
click at [222, 38] on div "Com Limão" at bounding box center [228, 35] width 44 height 28
click at [446, 233] on button "Adicionar" at bounding box center [447, 246] width 44 height 28
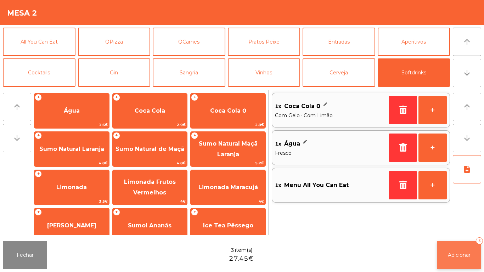
click at [460, 255] on span "Adicionar" at bounding box center [459, 255] width 23 height 6
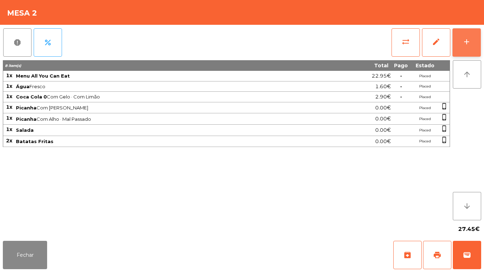
click at [462, 42] on button "add" at bounding box center [466, 42] width 28 height 28
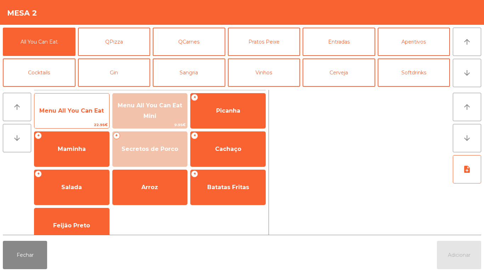
click at [70, 114] on span "Menu All You Can Eat" at bounding box center [71, 110] width 64 height 7
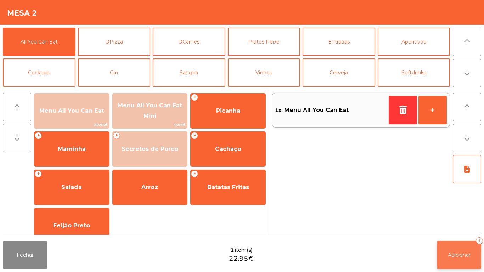
click at [461, 260] on button "Adicionar 1" at bounding box center [459, 255] width 44 height 28
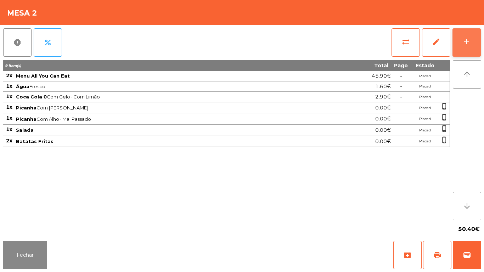
click at [470, 40] on div "add" at bounding box center [466, 42] width 8 height 8
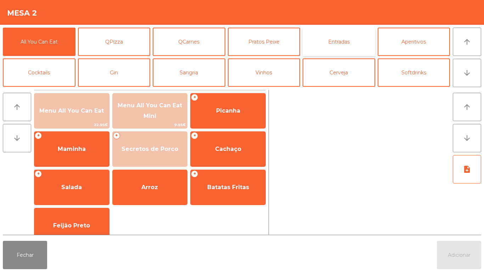
click at [342, 38] on button "Entradas" at bounding box center [338, 42] width 73 height 28
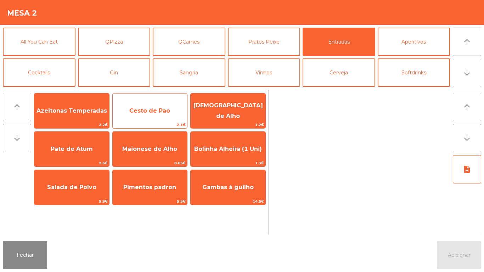
click at [159, 108] on span "Cesto de Pao" at bounding box center [149, 110] width 41 height 7
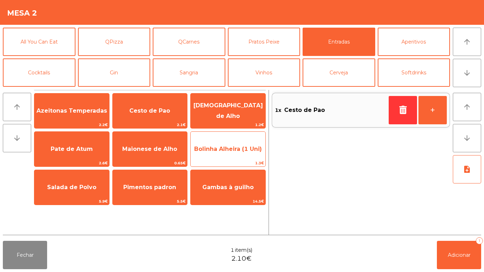
click at [239, 151] on span "Bolinha Alheira (1 Uni)" at bounding box center [228, 149] width 68 height 7
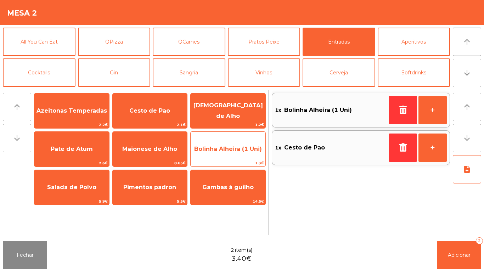
click at [234, 148] on span "Bolinha Alheira (1 Uni)" at bounding box center [228, 149] width 68 height 7
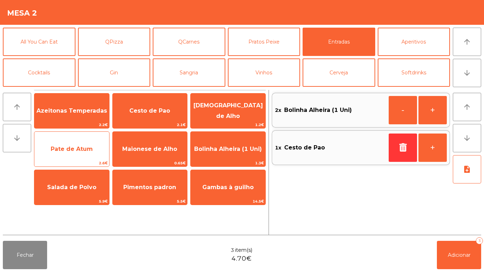
click at [76, 157] on span "Pate de Atum" at bounding box center [71, 149] width 75 height 19
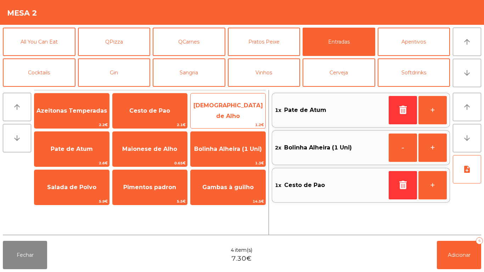
click at [226, 102] on span "[DEMOGRAPHIC_DATA] de Alho" at bounding box center [227, 111] width 75 height 30
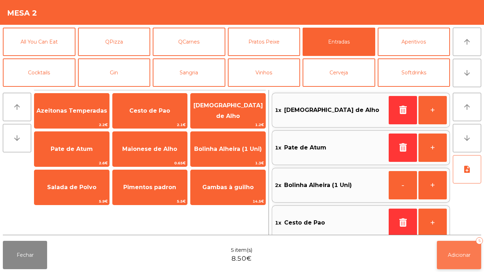
click at [461, 248] on button "Adicionar 5" at bounding box center [459, 255] width 44 height 28
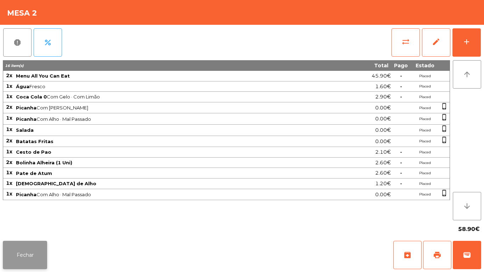
click at [28, 247] on button "Fechar" at bounding box center [25, 255] width 44 height 28
